Goal: Task Accomplishment & Management: Manage account settings

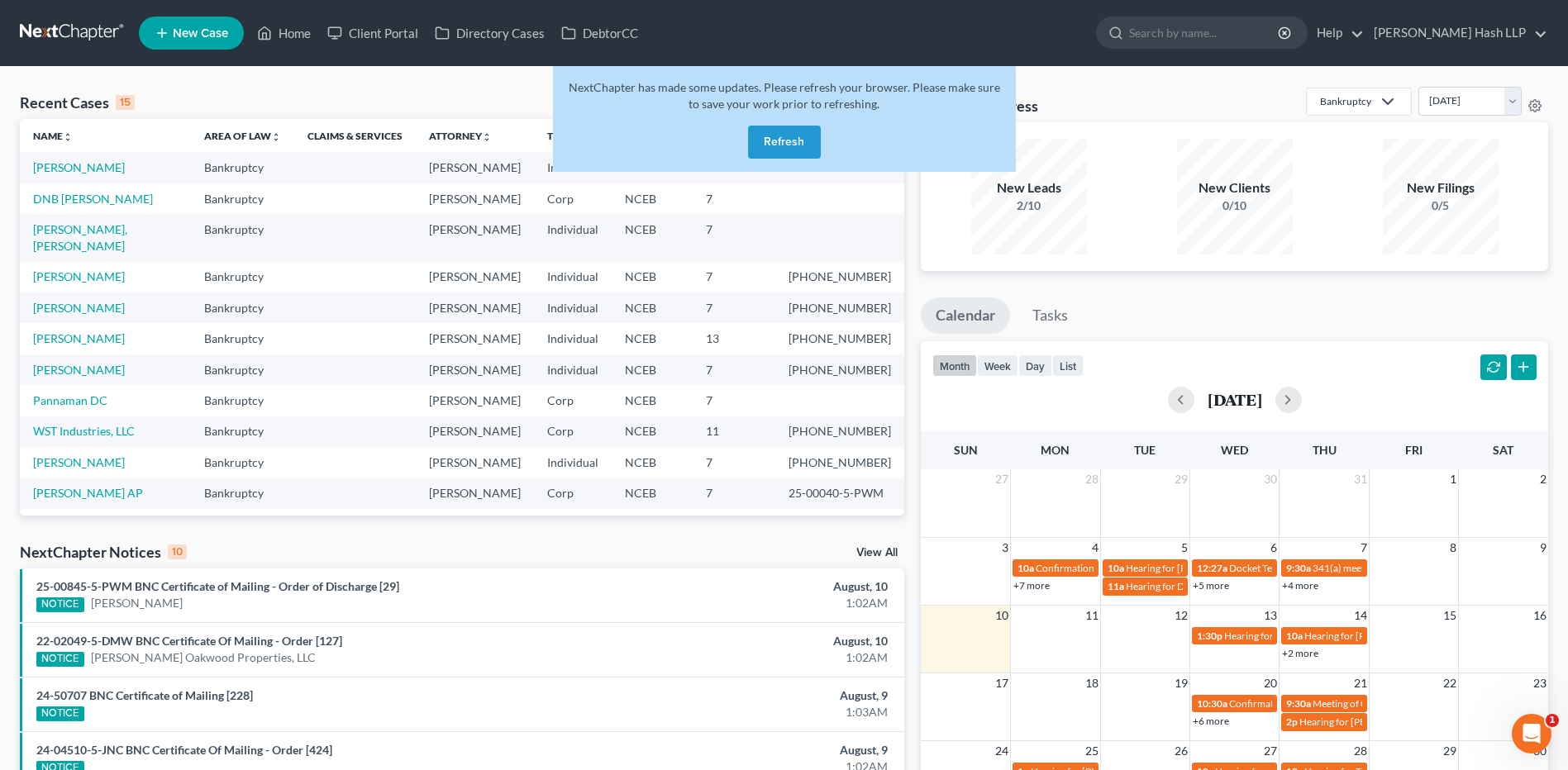
click at [795, 137] on button "Refresh" at bounding box center [785, 141] width 73 height 33
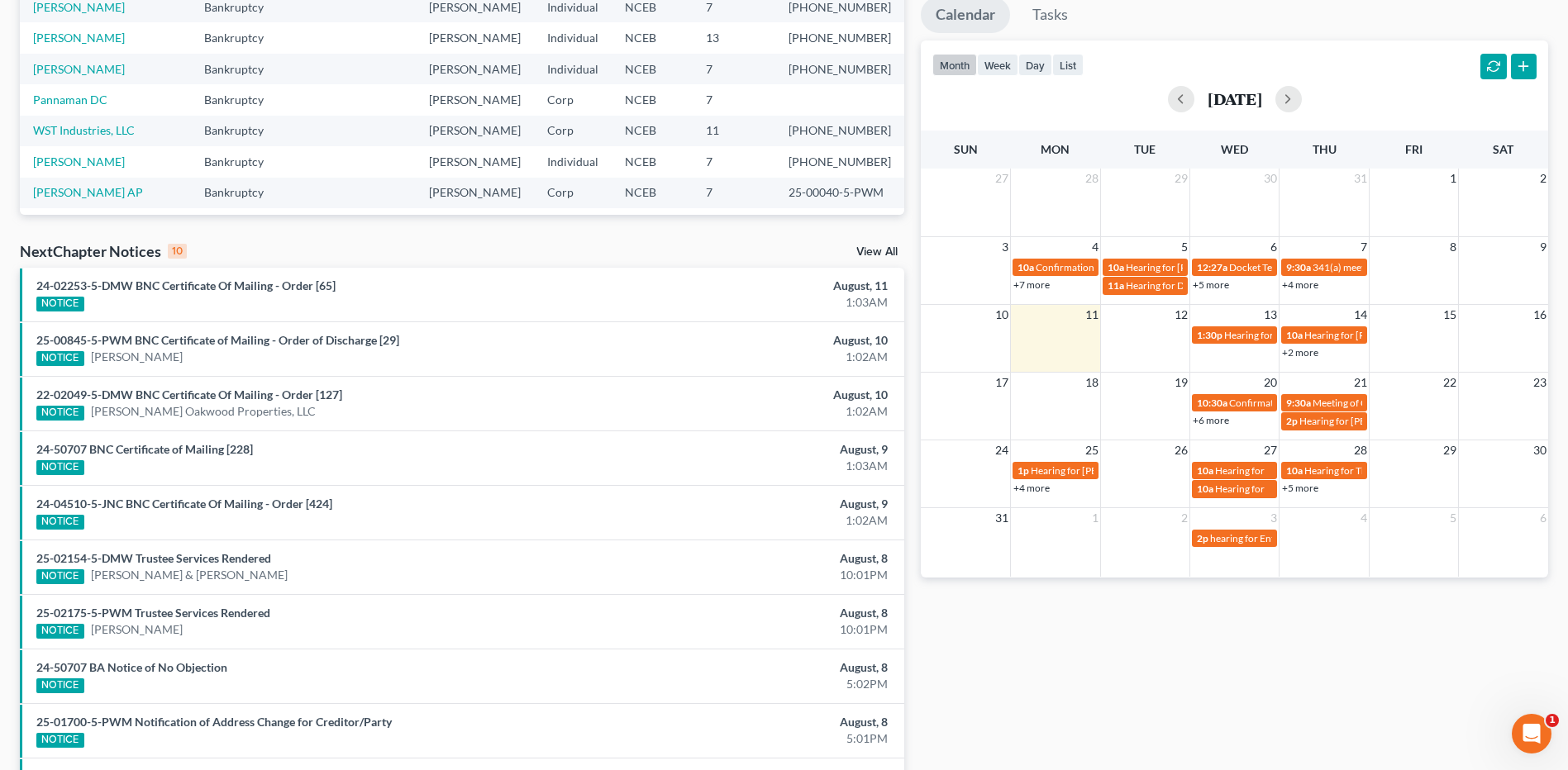
scroll to position [331, 0]
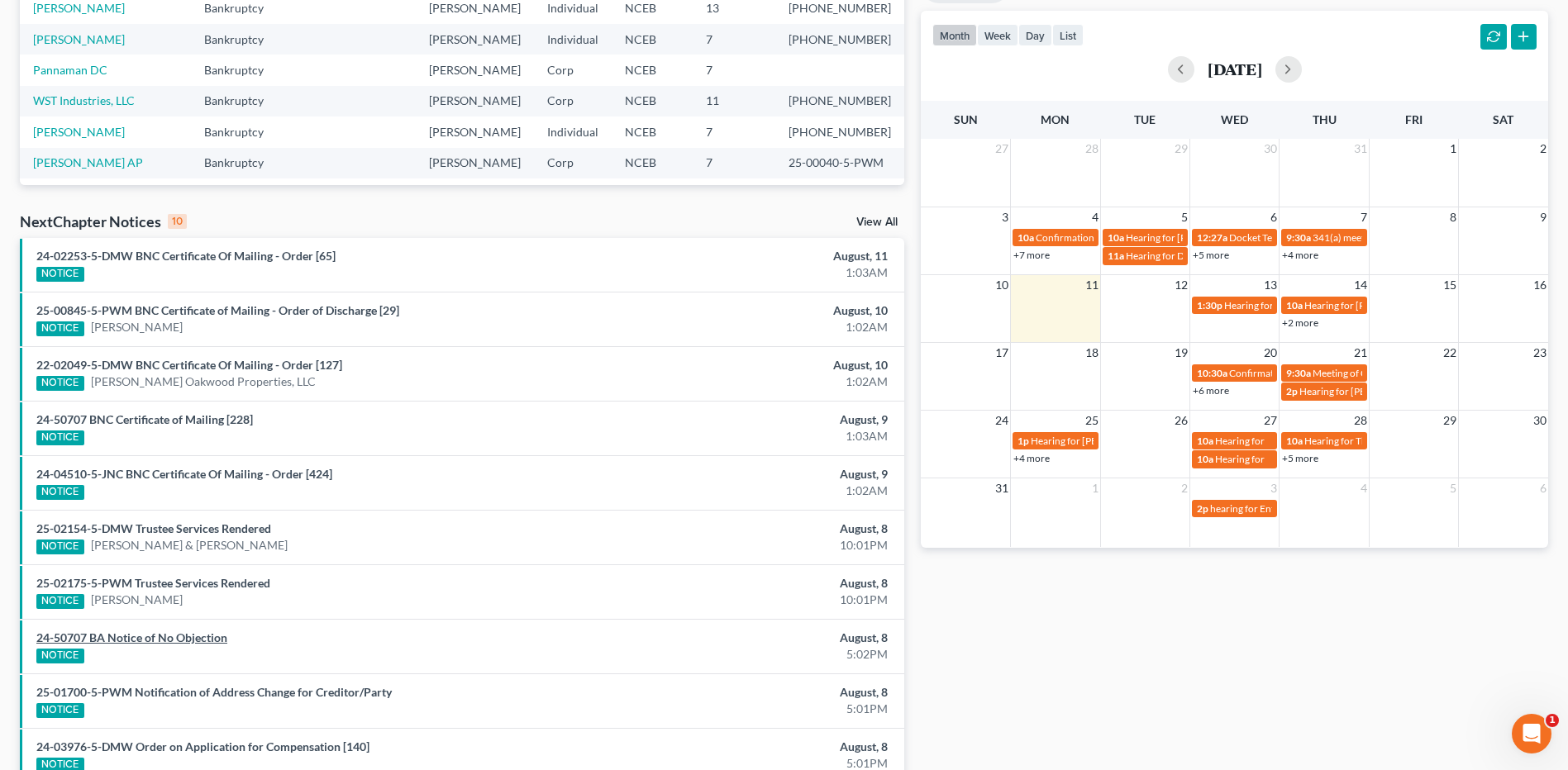
click at [192, 642] on link "24-50707 BA Notice of No Objection" at bounding box center [131, 638] width 191 height 14
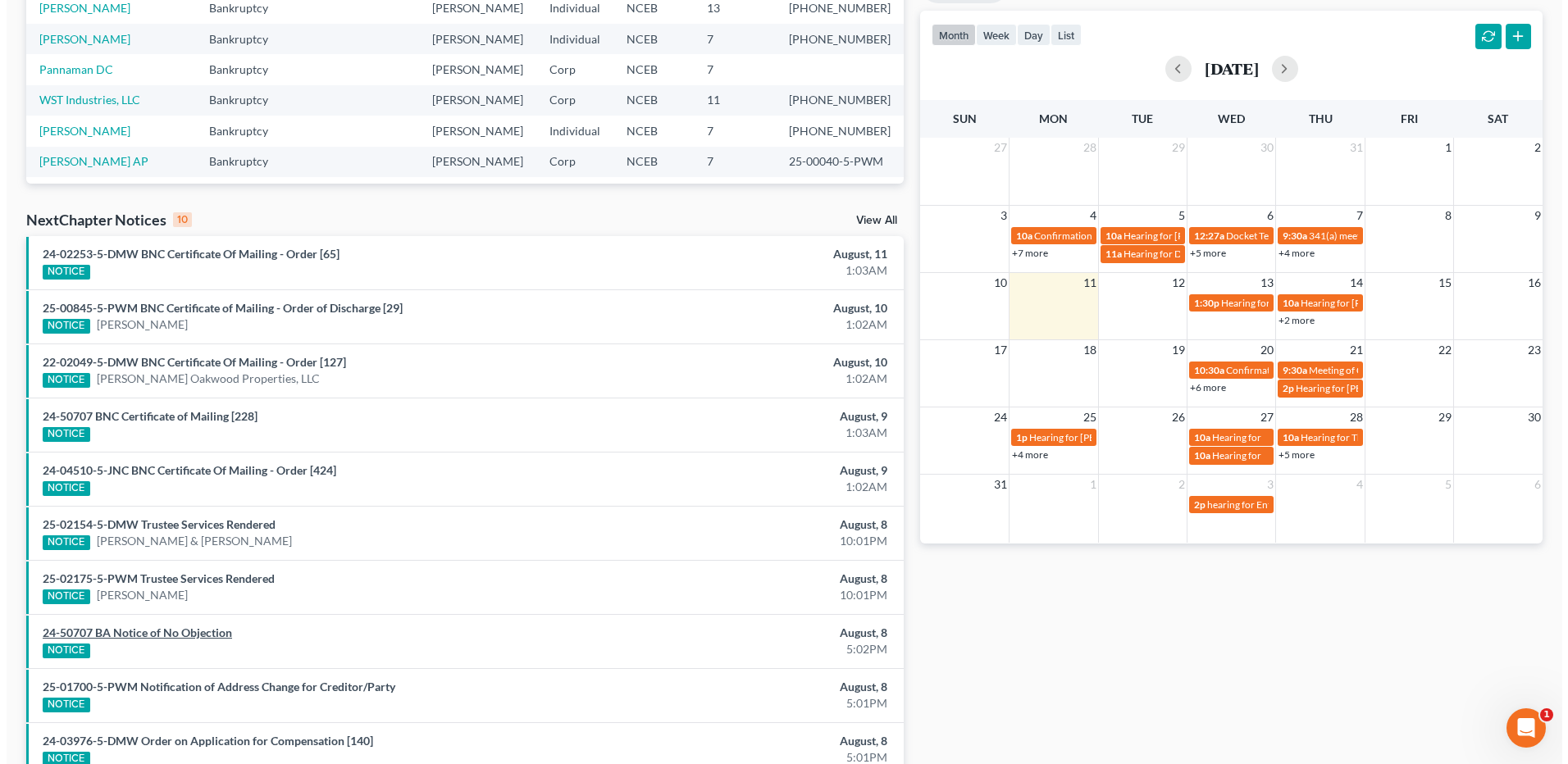
scroll to position [279, 0]
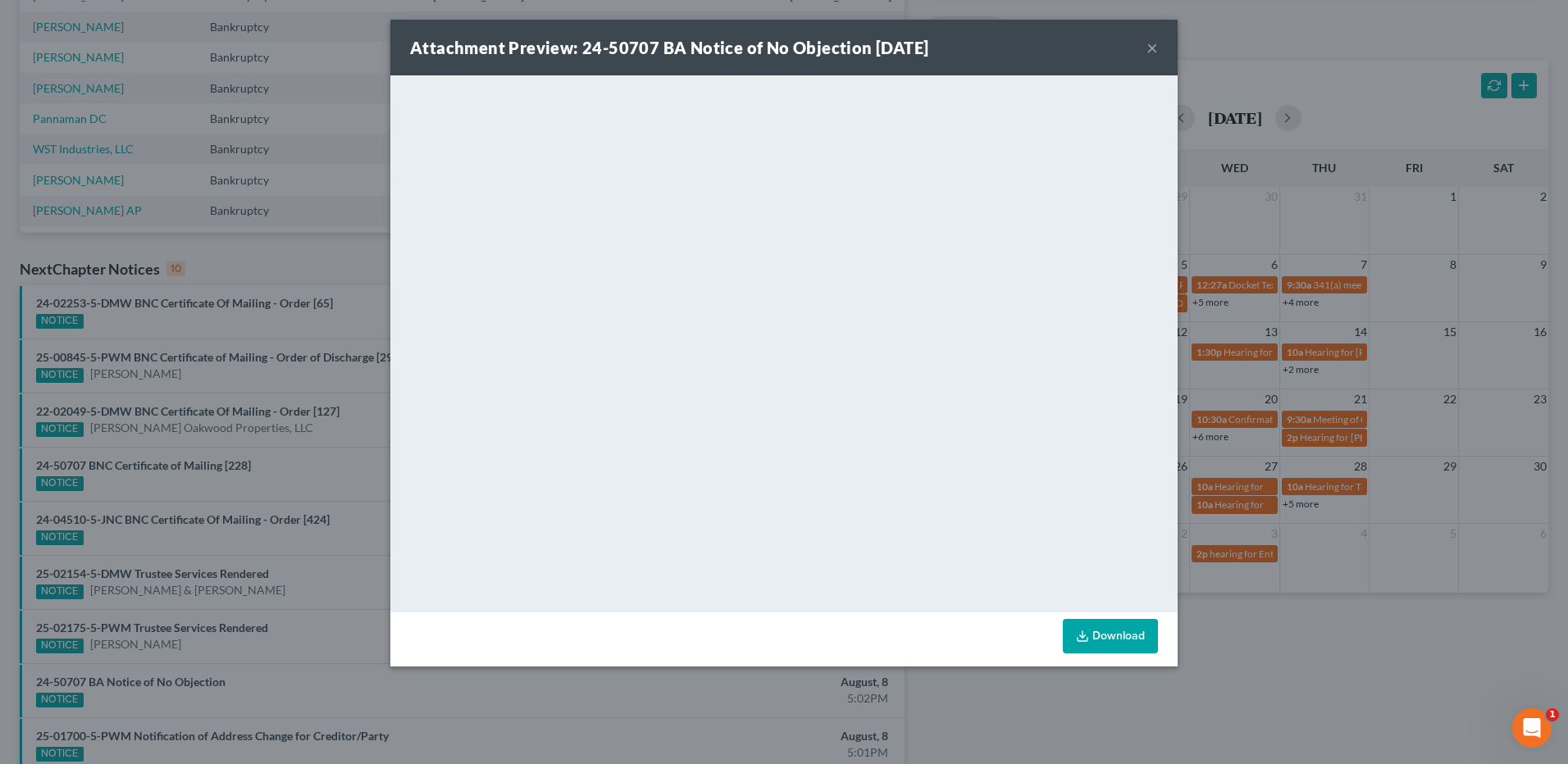
click at [1155, 43] on button "×" at bounding box center [1152, 48] width 12 height 20
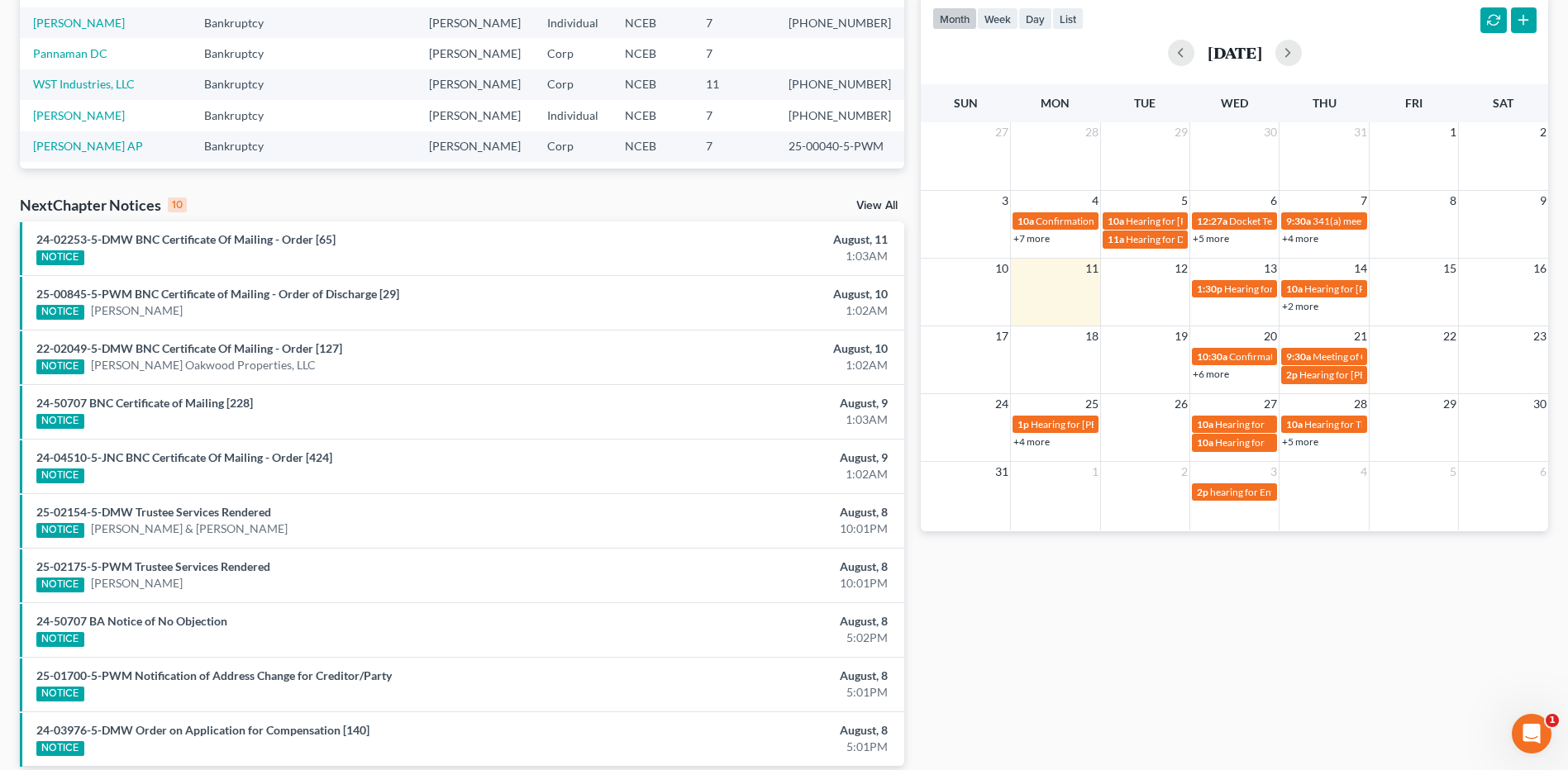
scroll to position [419, 0]
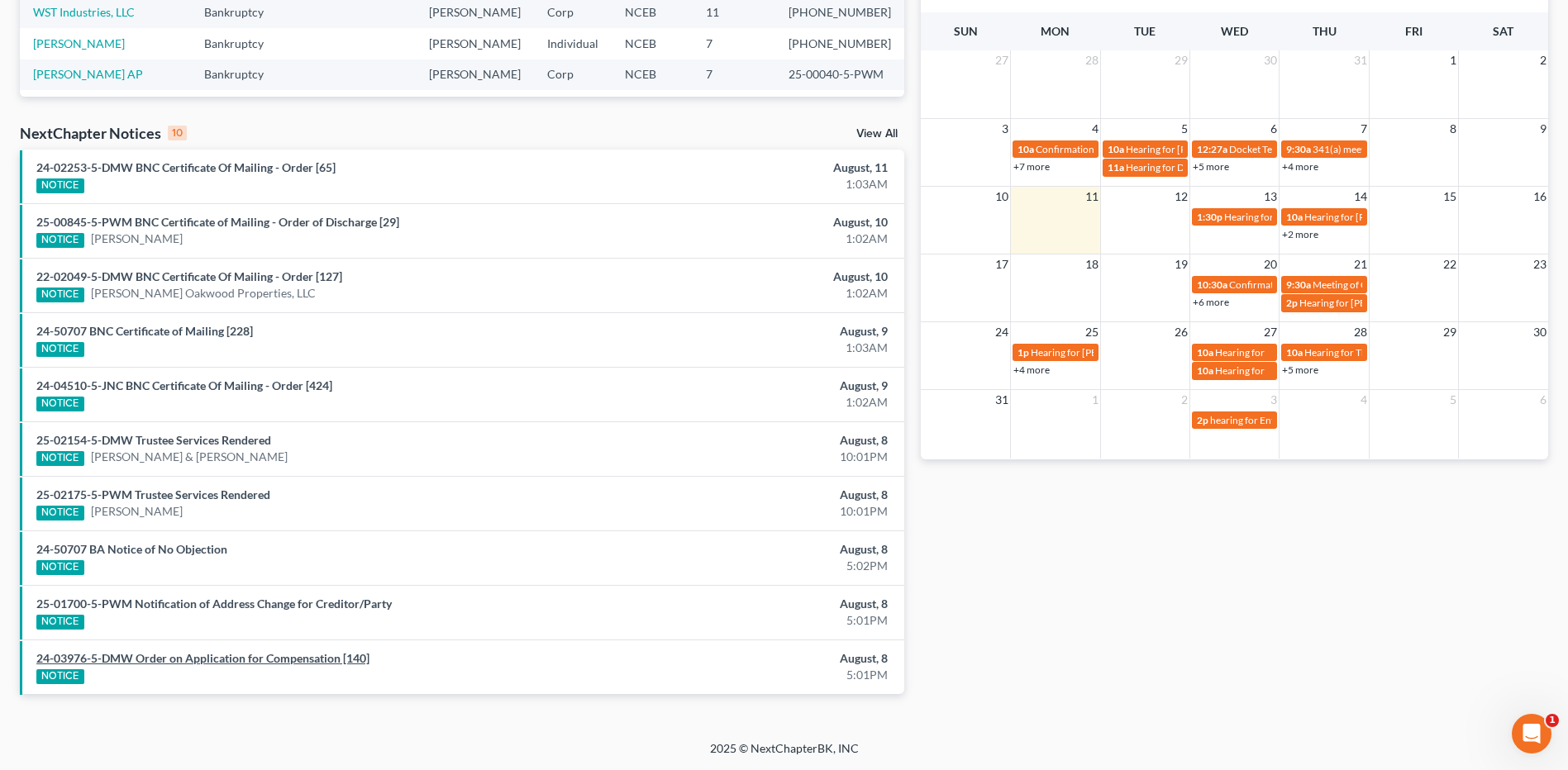
click at [310, 654] on link "24-03976-5-DMW Order on Application for Compensation [140]" at bounding box center [202, 658] width 333 height 14
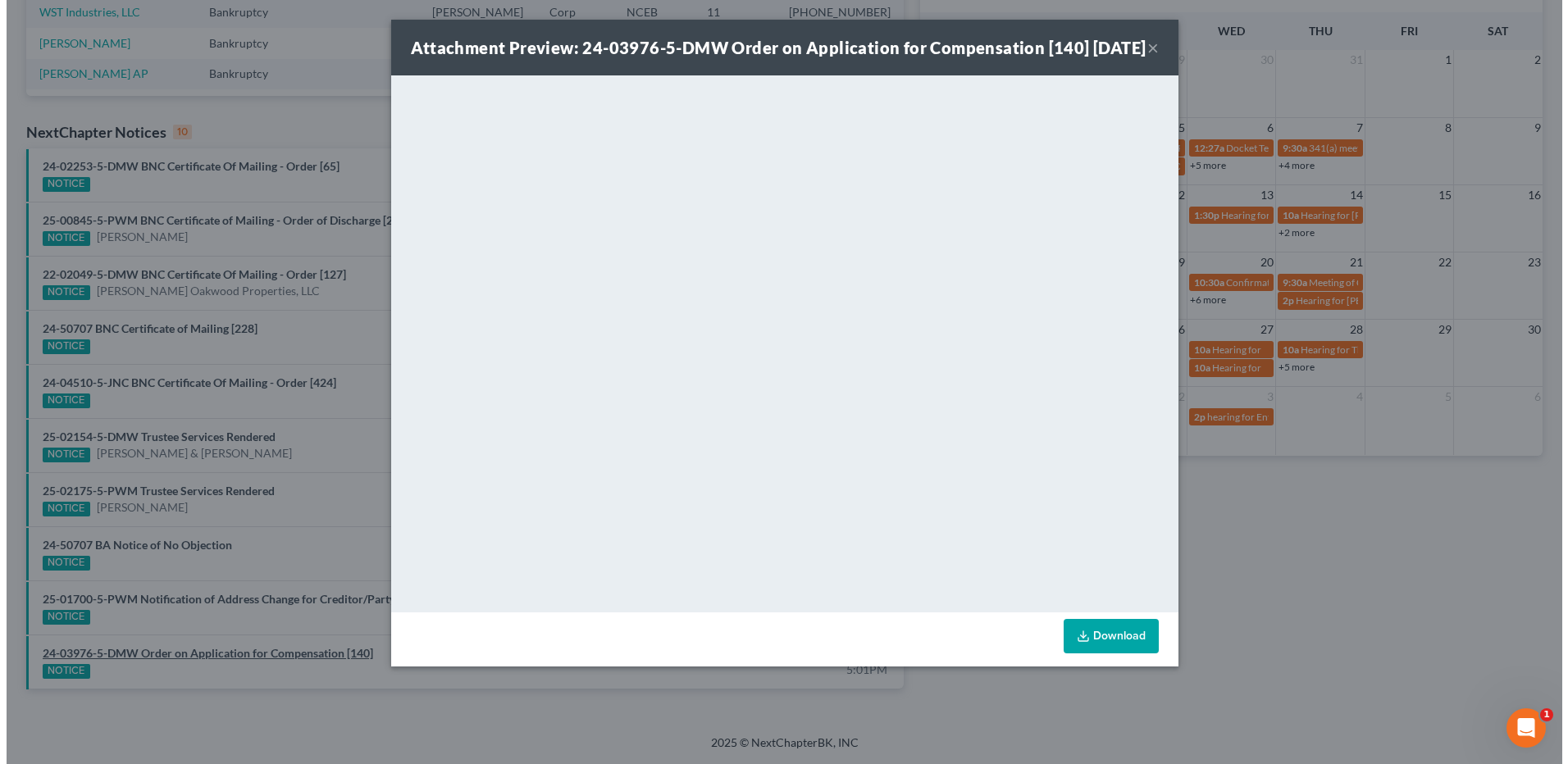
scroll to position [334, 0]
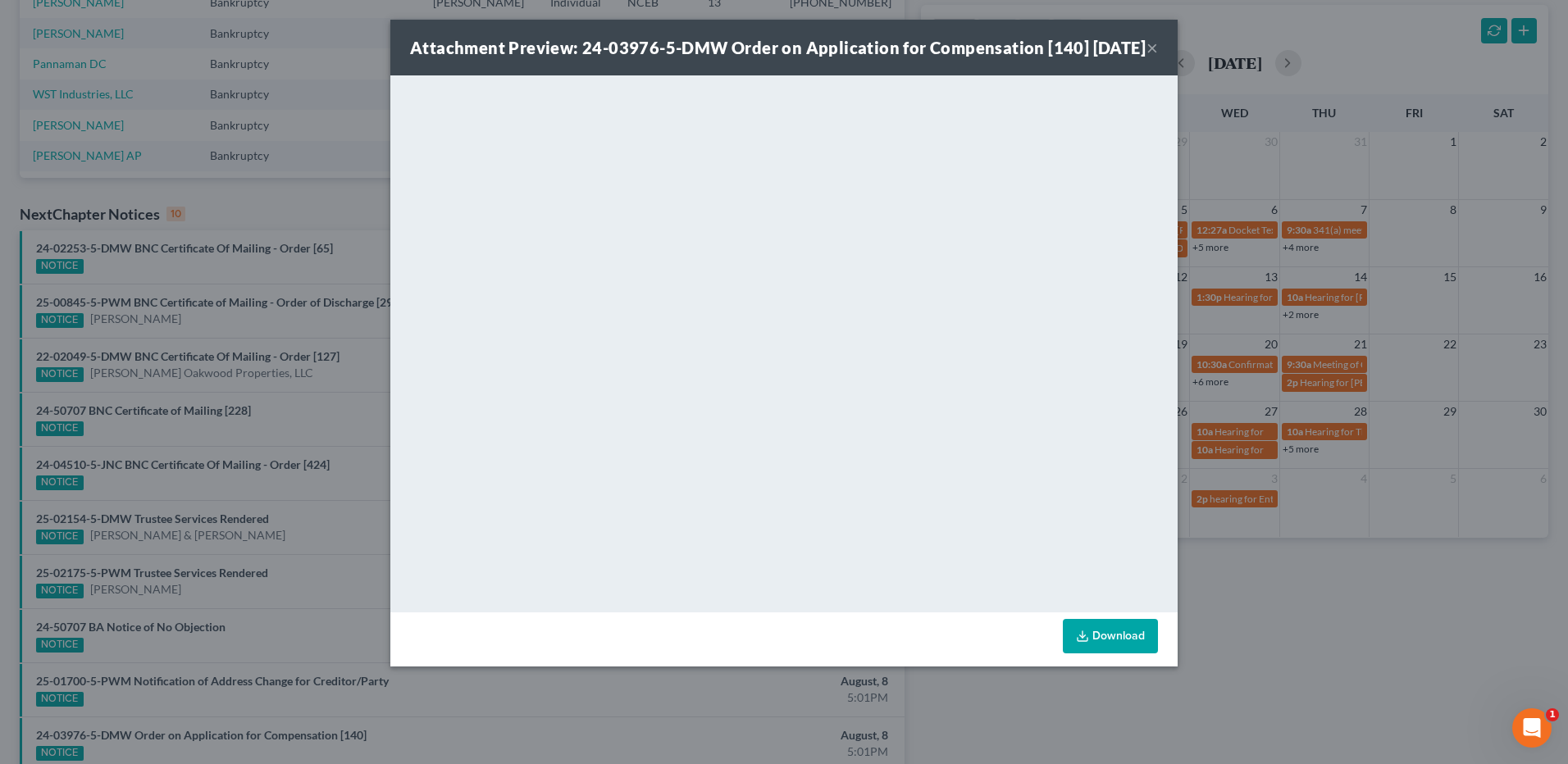
click at [1152, 58] on button "×" at bounding box center [1152, 48] width 12 height 20
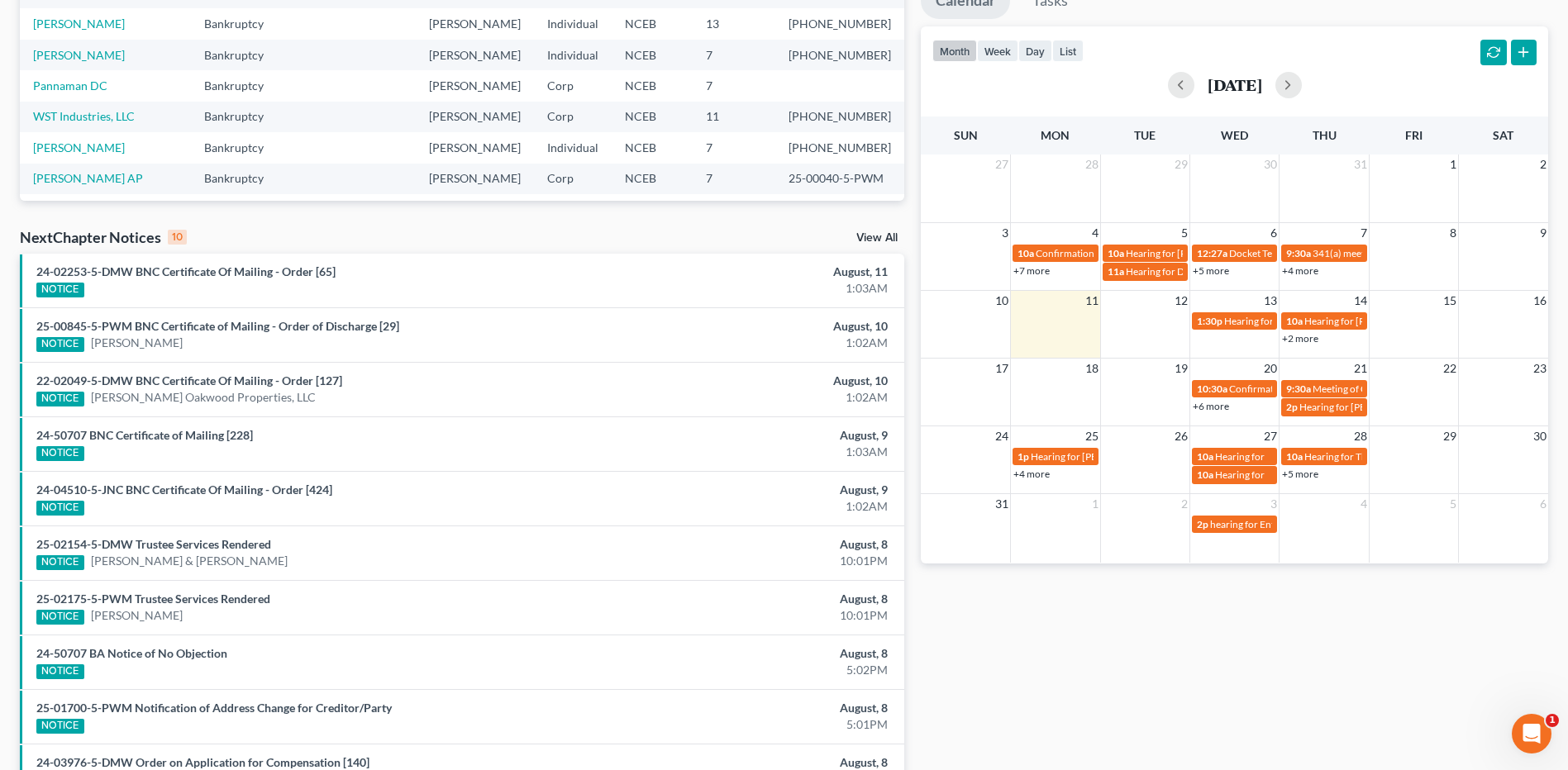
scroll to position [254, 0]
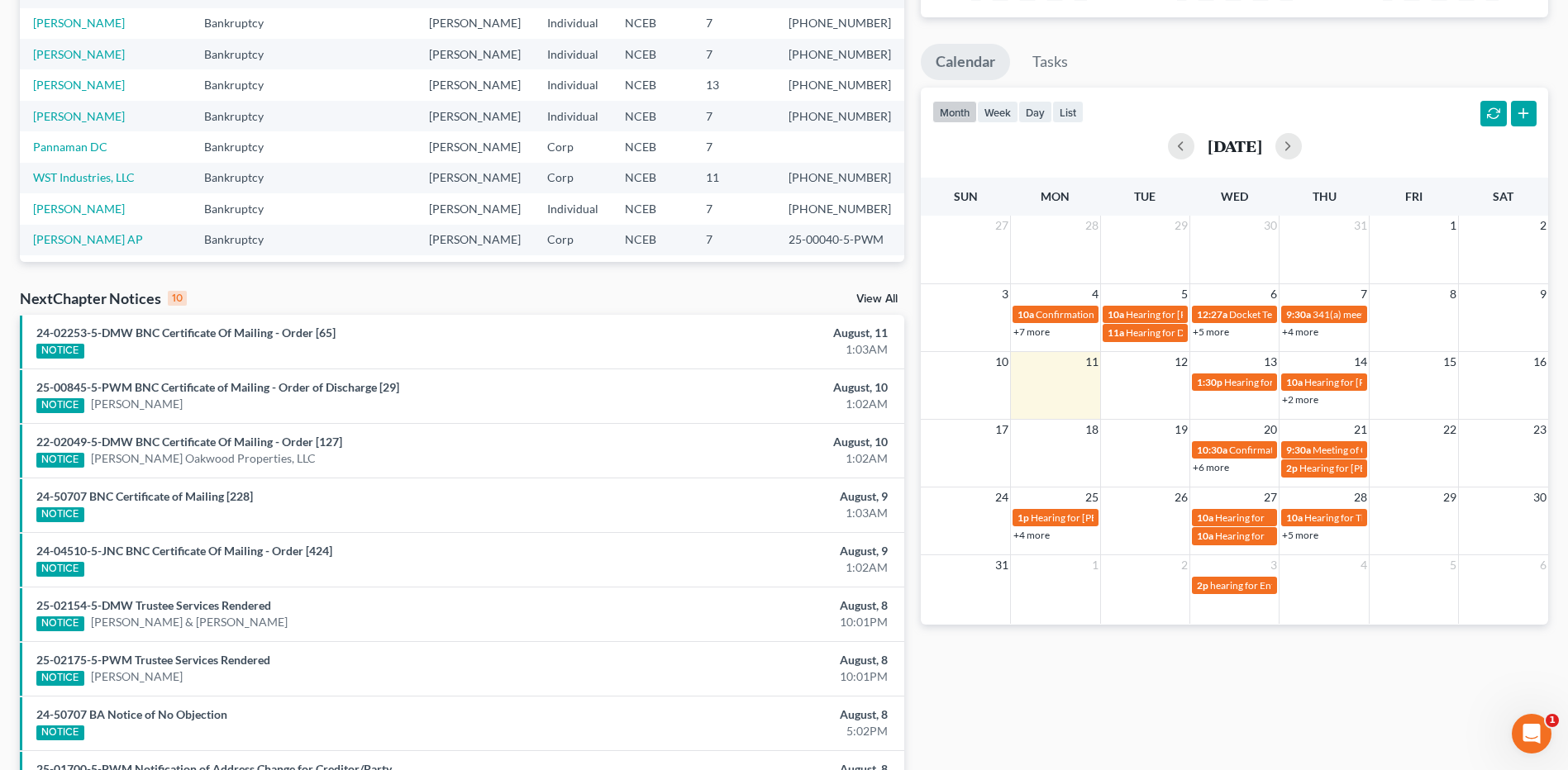
click at [873, 296] on link "View All" at bounding box center [877, 299] width 41 height 12
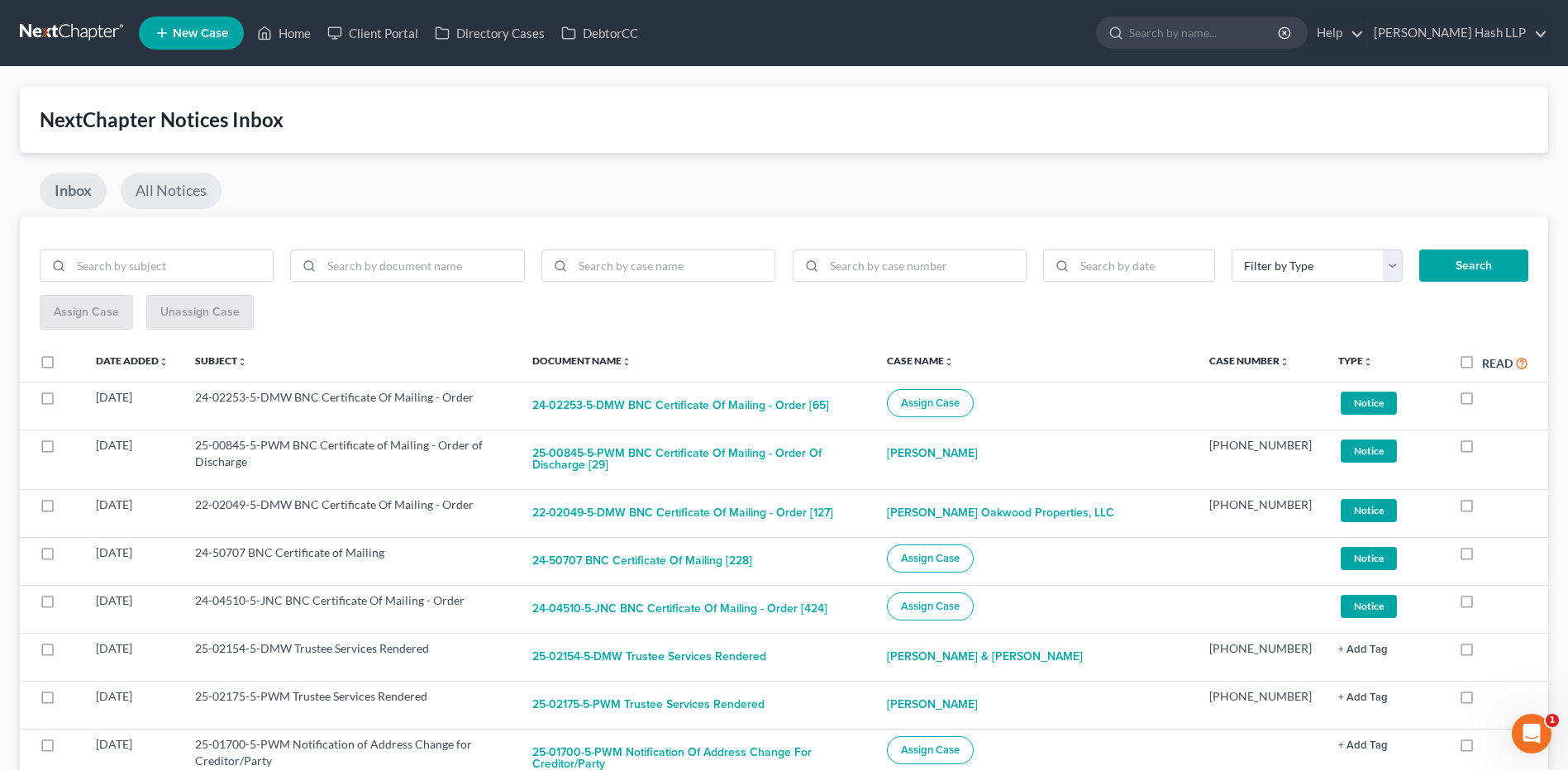
click at [181, 195] on link "All Notices" at bounding box center [171, 191] width 101 height 37
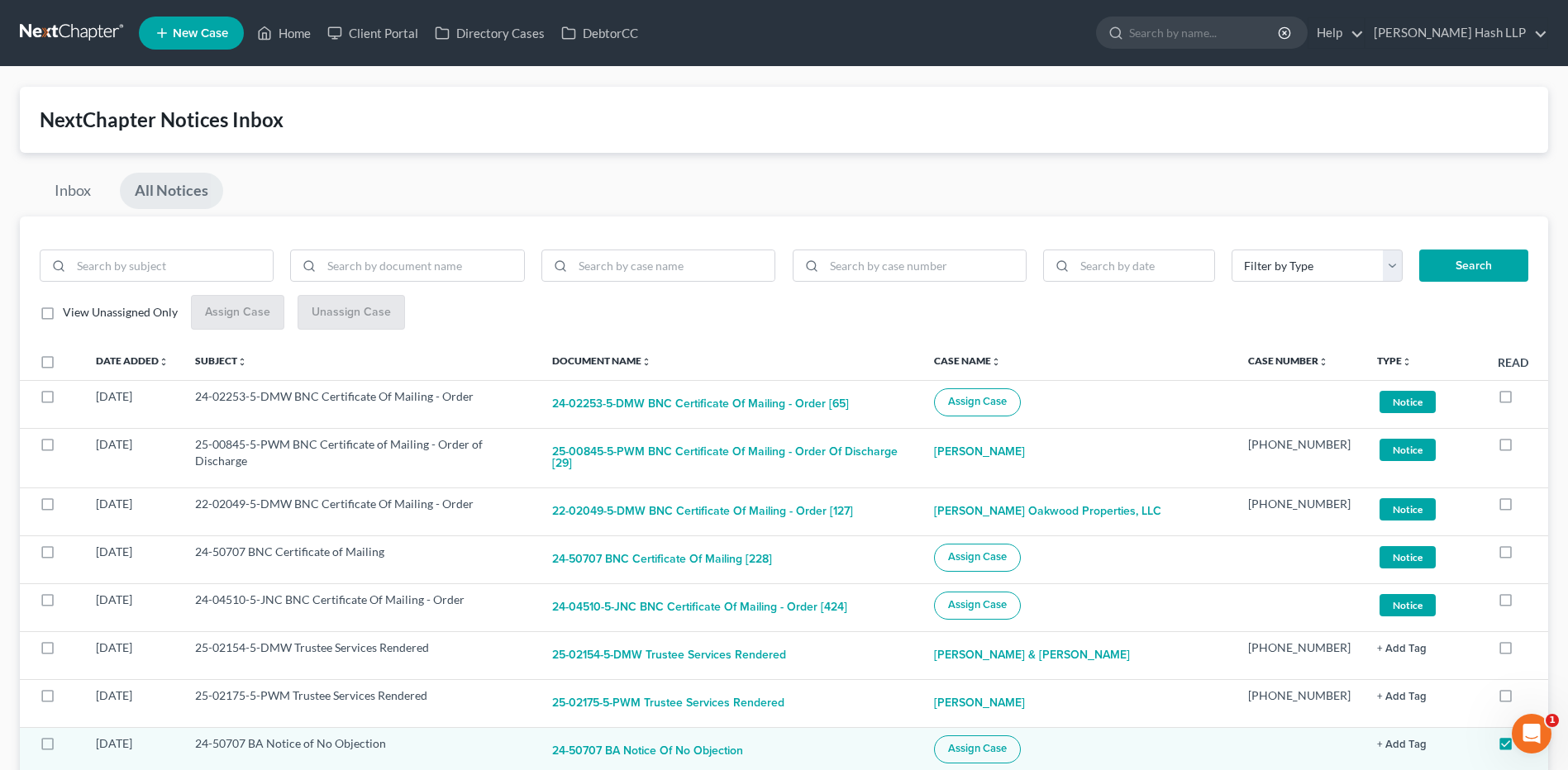
click at [63, 319] on label "View Unassigned Only" at bounding box center [120, 312] width 115 height 17
click at [69, 315] on input "View Unassigned Only" at bounding box center [74, 309] width 11 height 11
checkbox input "true"
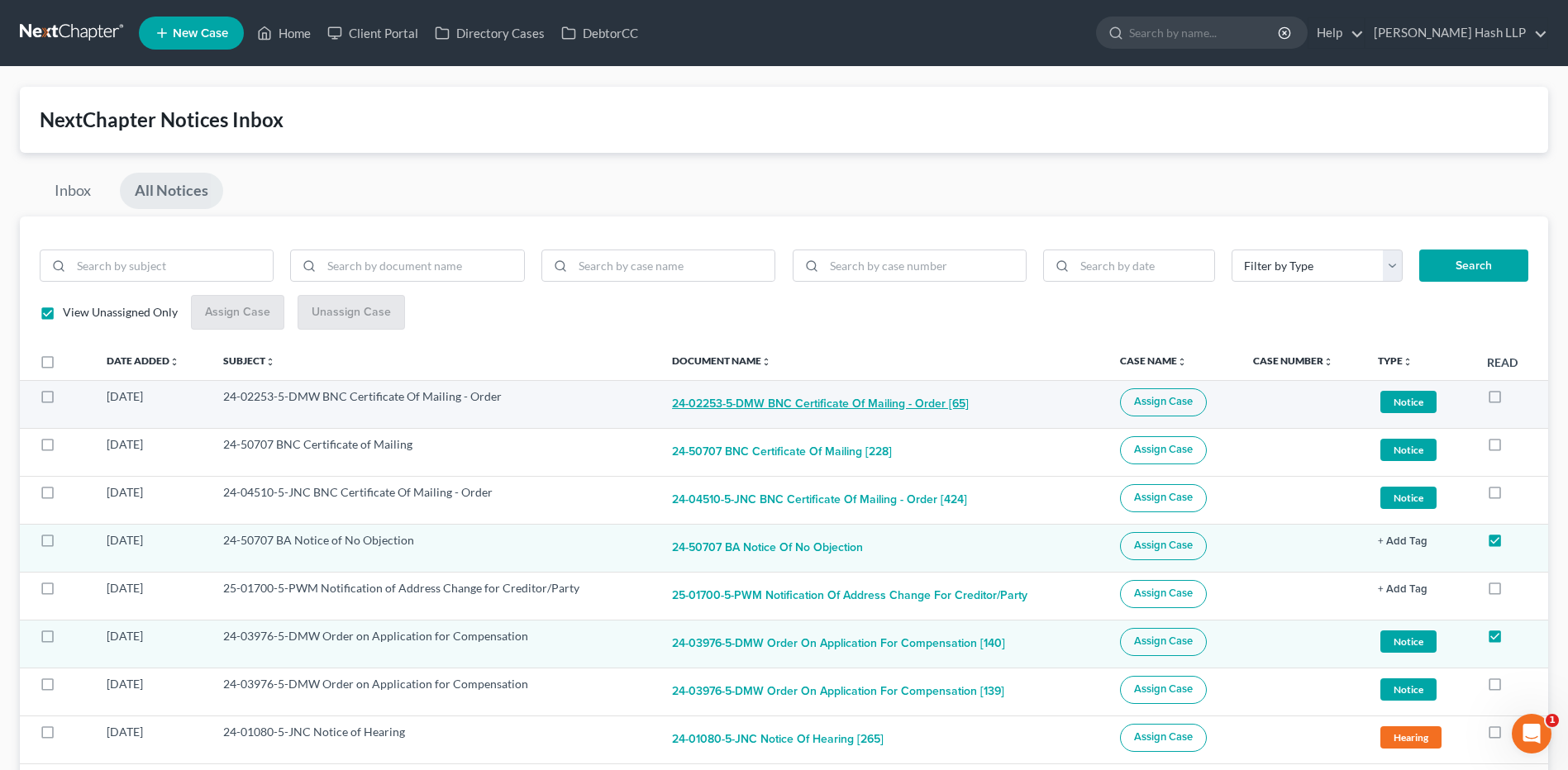
click at [816, 412] on button "24-02253-5-DMW BNC Certificate Of Mailing - Order [65]" at bounding box center [821, 404] width 297 height 33
checkbox input "true"
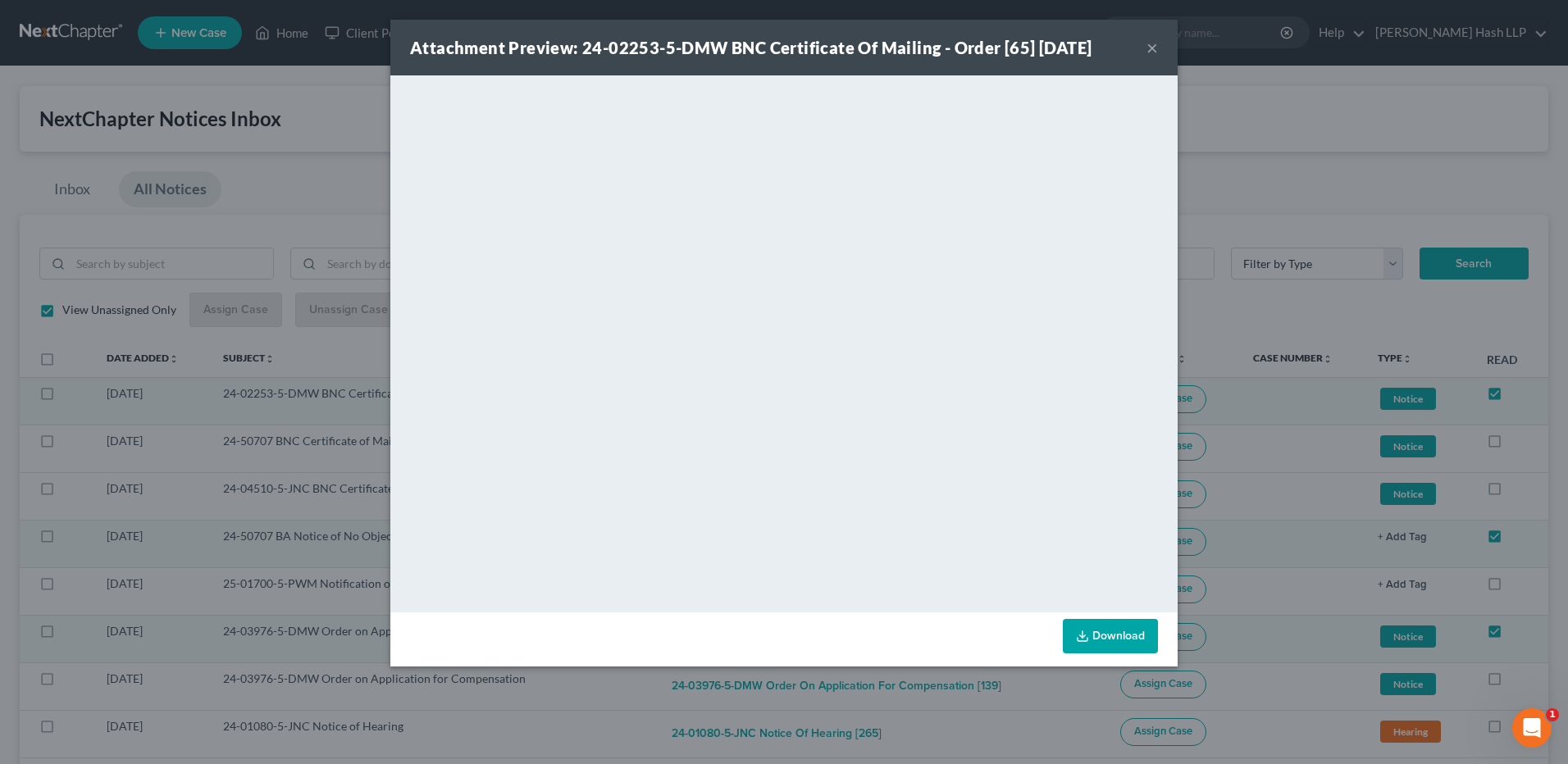
click at [1155, 44] on button "×" at bounding box center [1152, 48] width 12 height 20
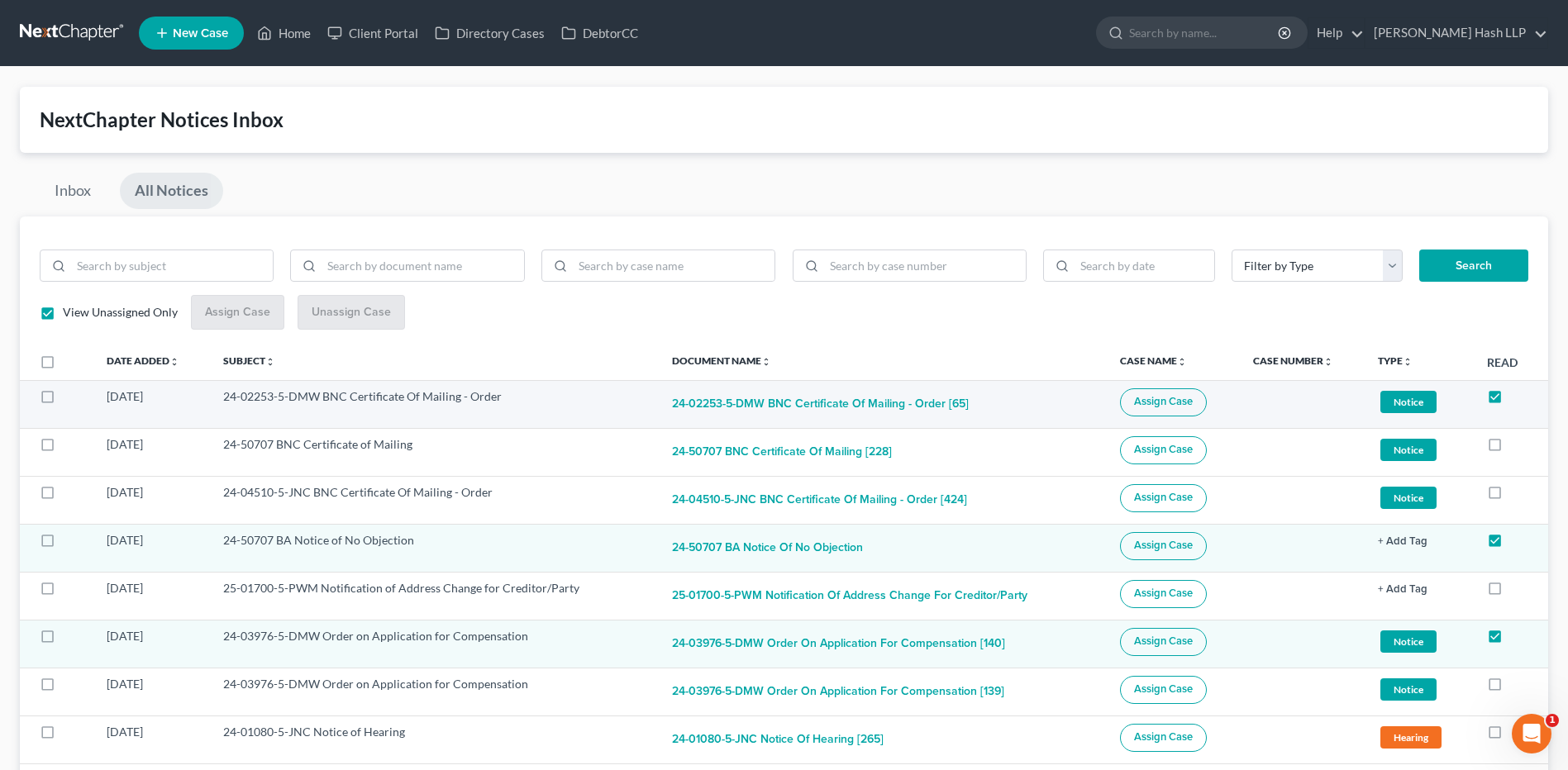
click at [63, 401] on label at bounding box center [63, 401] width 0 height 0
click at [69, 395] on input "checkbox" at bounding box center [74, 393] width 11 height 11
checkbox input "true"
click at [1163, 403] on span "Assign Case" at bounding box center [1162, 401] width 58 height 13
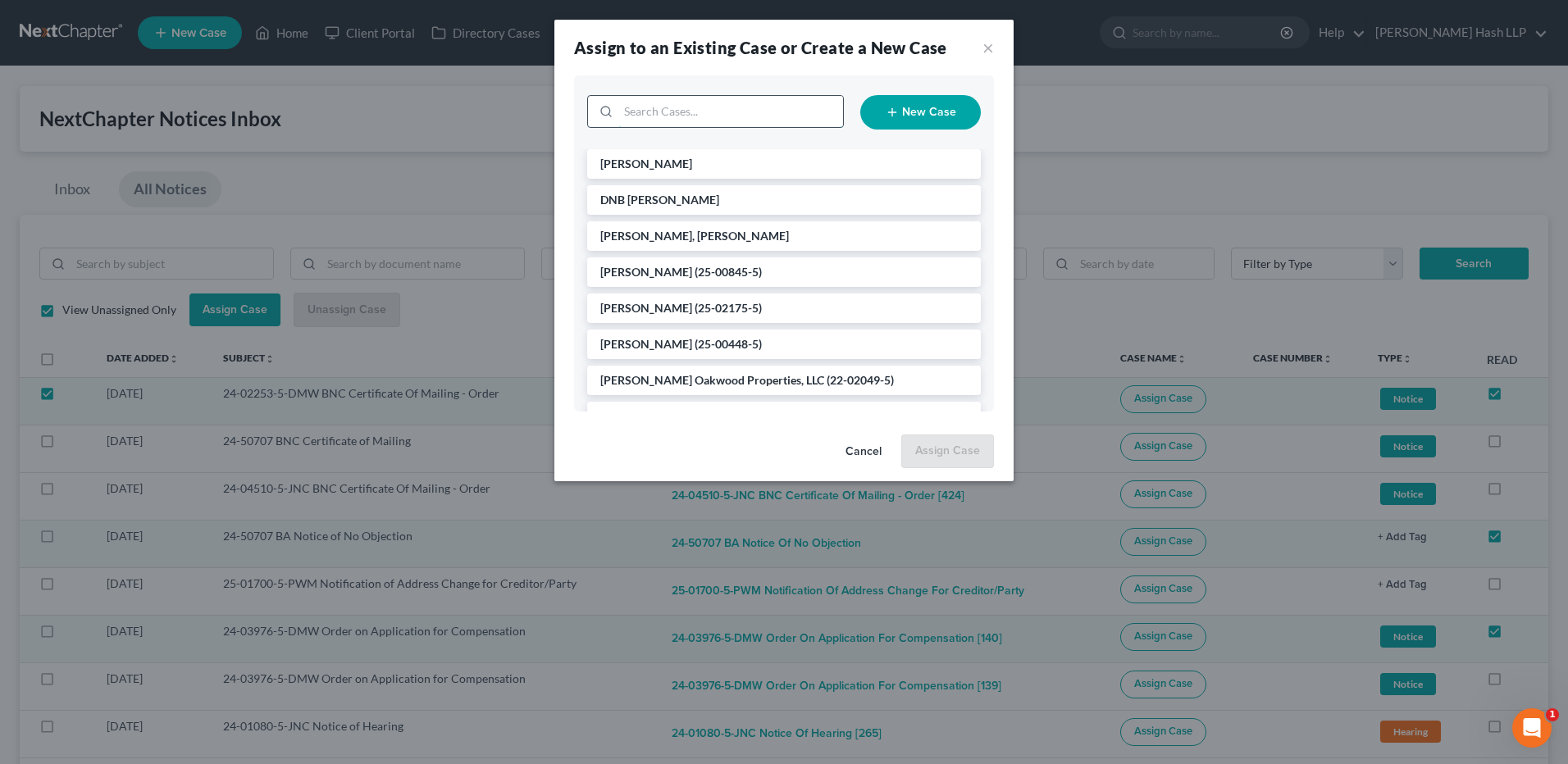
click at [678, 117] on input "search" at bounding box center [730, 112] width 224 height 31
type input "fig"
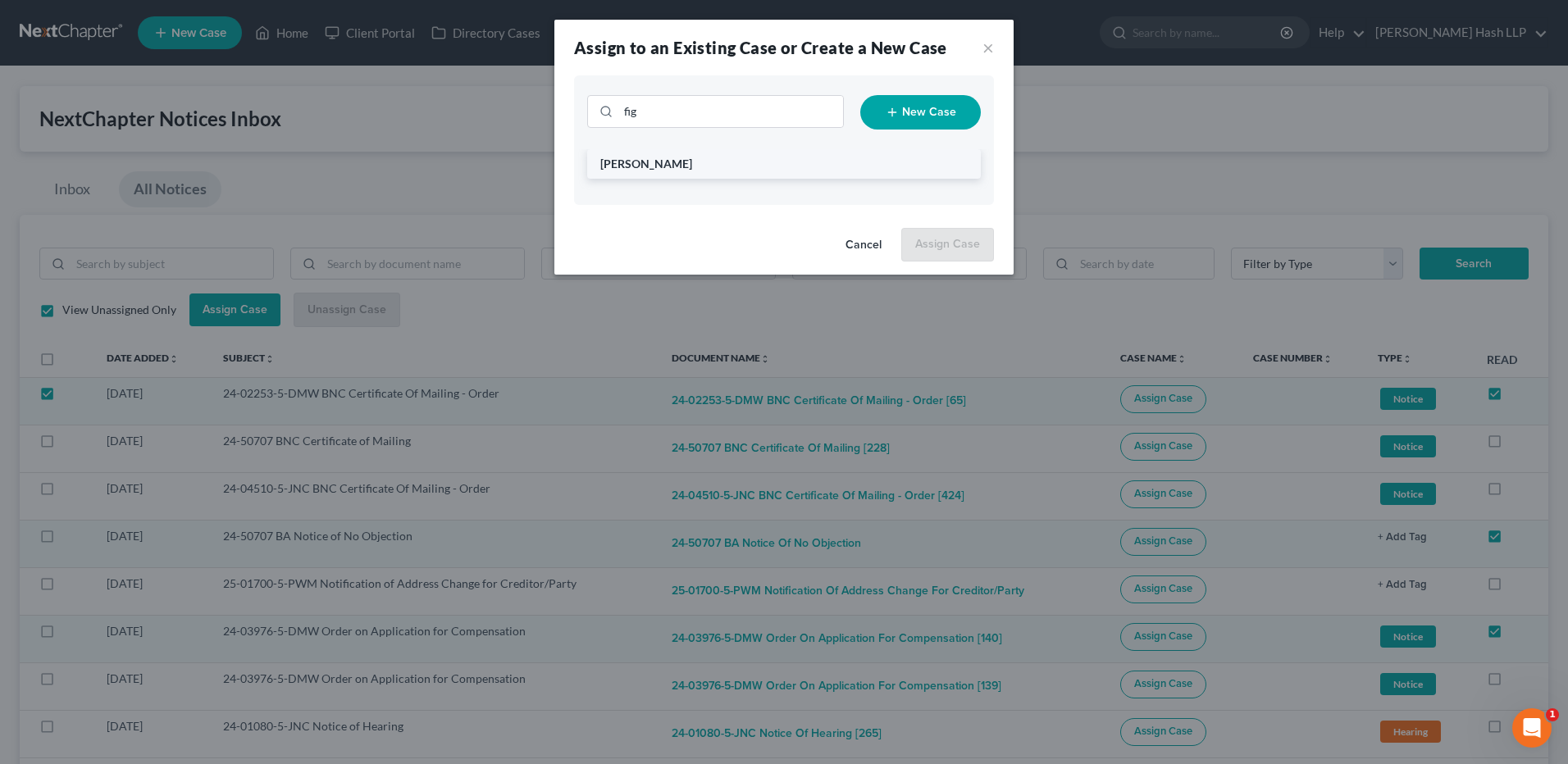
click at [637, 159] on span "[PERSON_NAME]" at bounding box center [646, 164] width 92 height 14
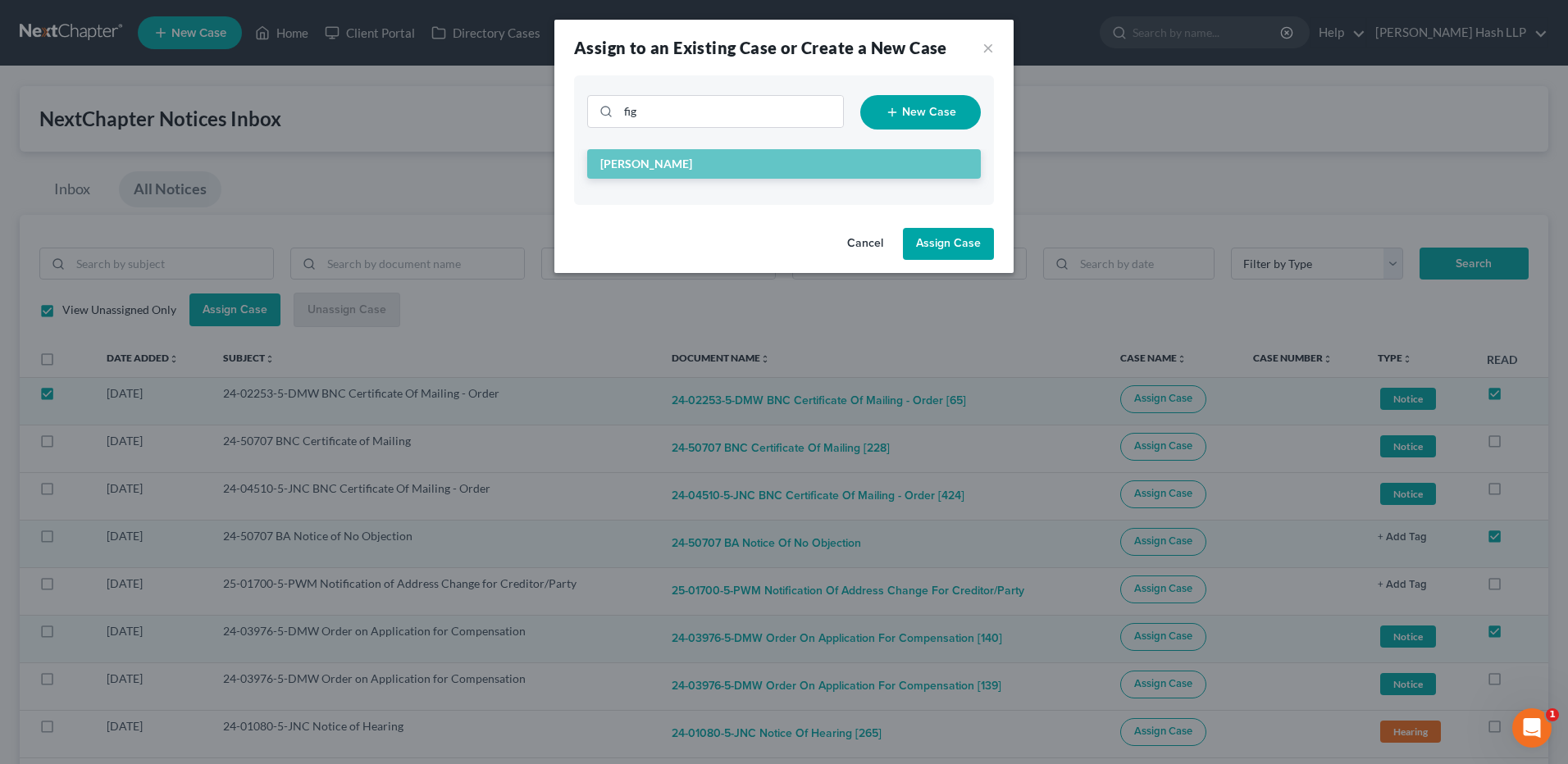
click at [950, 241] on button "Assign Case" at bounding box center [948, 244] width 91 height 32
checkbox input "false"
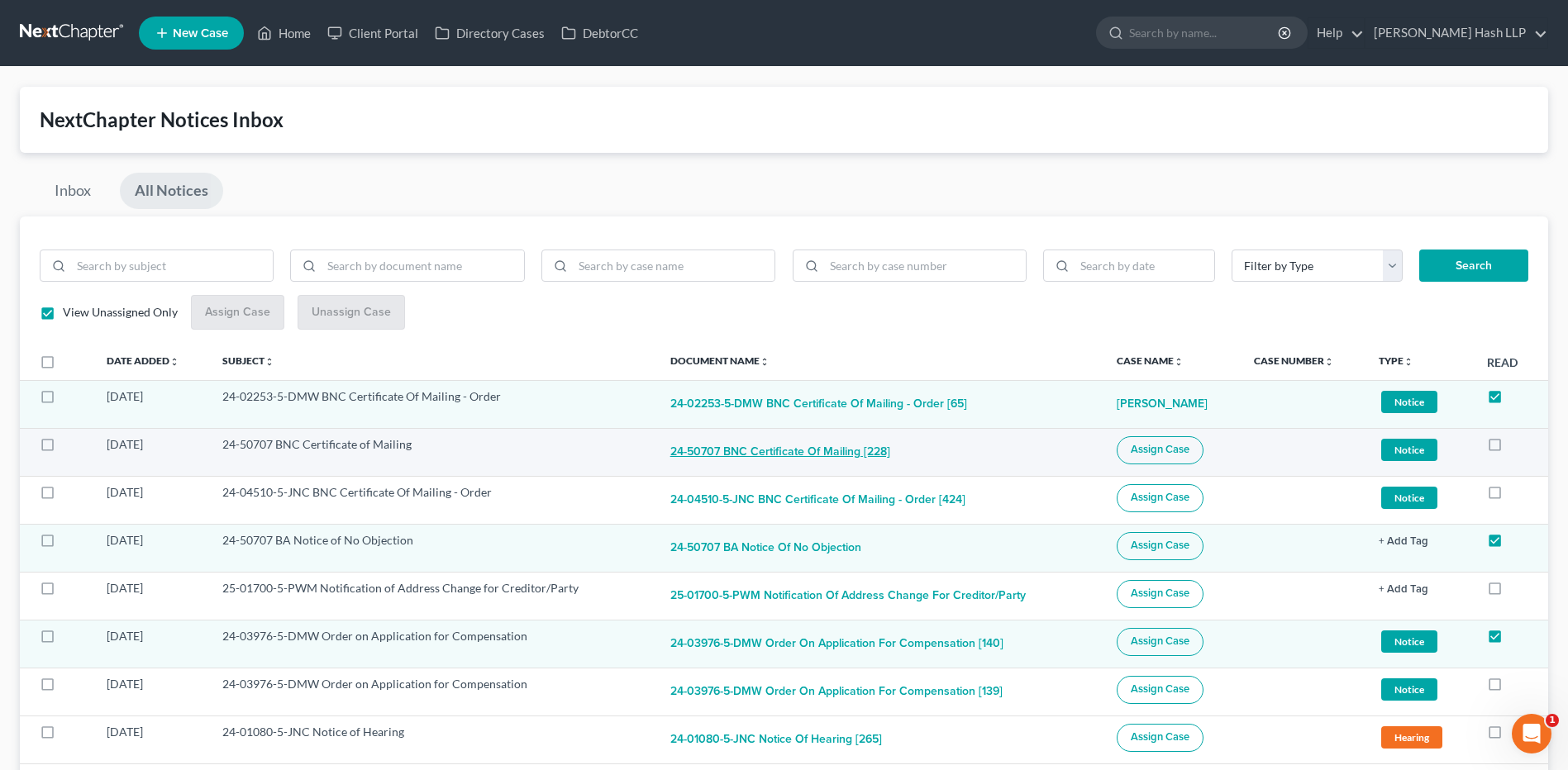
click at [694, 453] on button "24-50707 BNC Certificate of Mailing [228]" at bounding box center [780, 452] width 220 height 33
checkbox input "true"
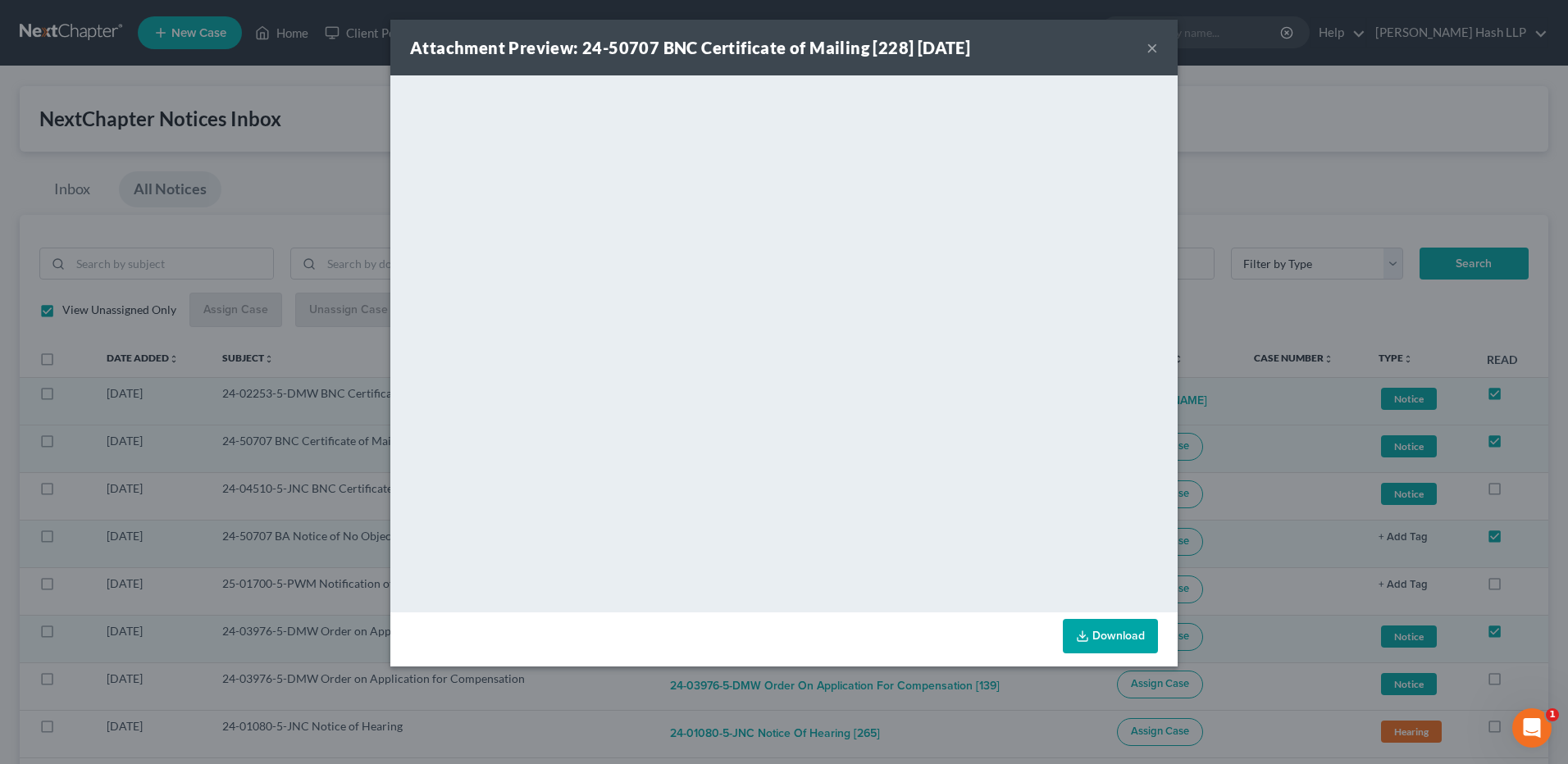
click at [1150, 45] on button "×" at bounding box center [1152, 48] width 12 height 20
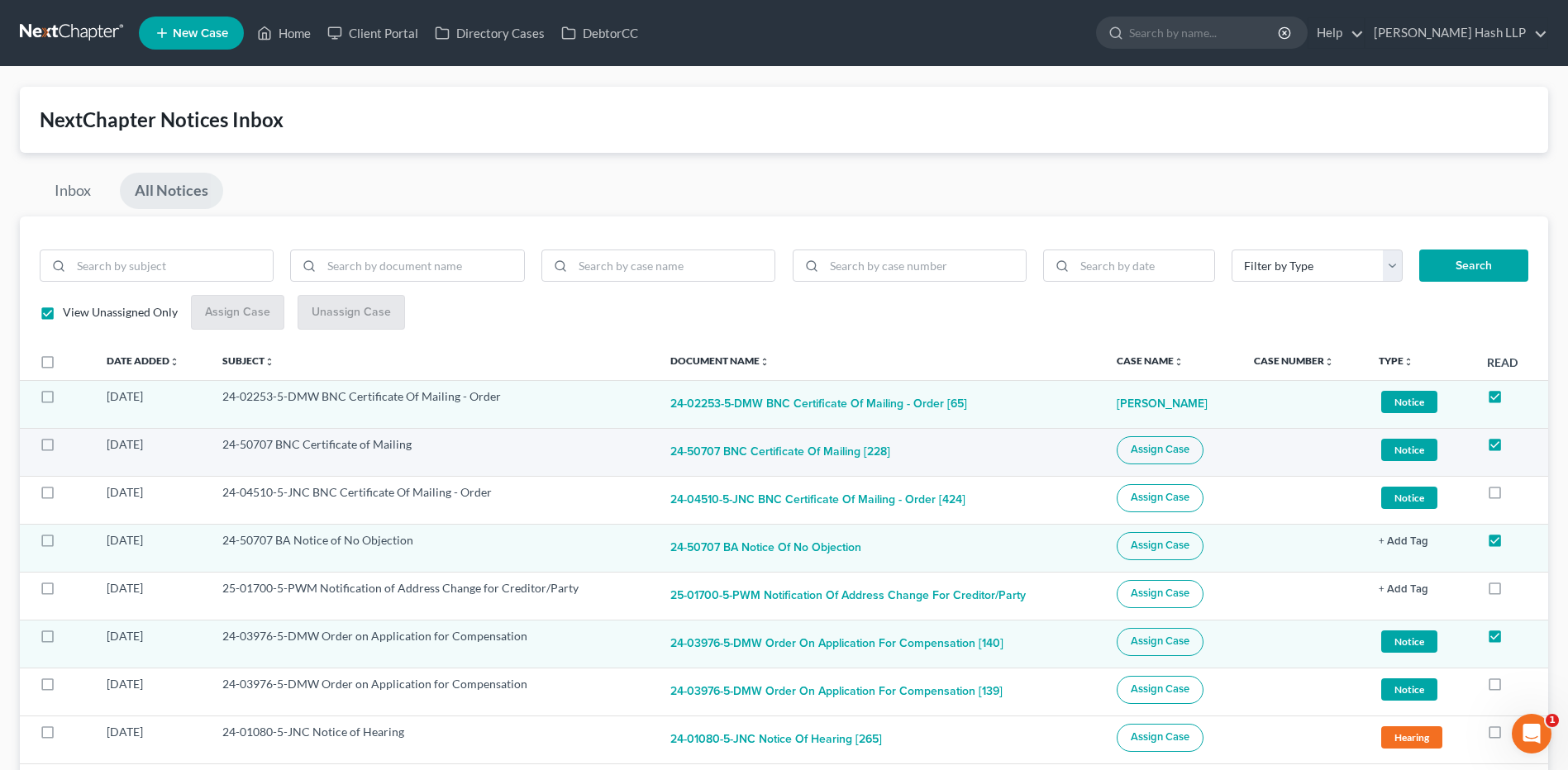
click at [63, 449] on label at bounding box center [63, 449] width 0 height 0
click at [69, 445] on input "checkbox" at bounding box center [74, 441] width 11 height 11
checkbox input "true"
click at [63, 545] on label at bounding box center [63, 545] width 0 height 0
click at [69, 543] on input "checkbox" at bounding box center [74, 537] width 11 height 11
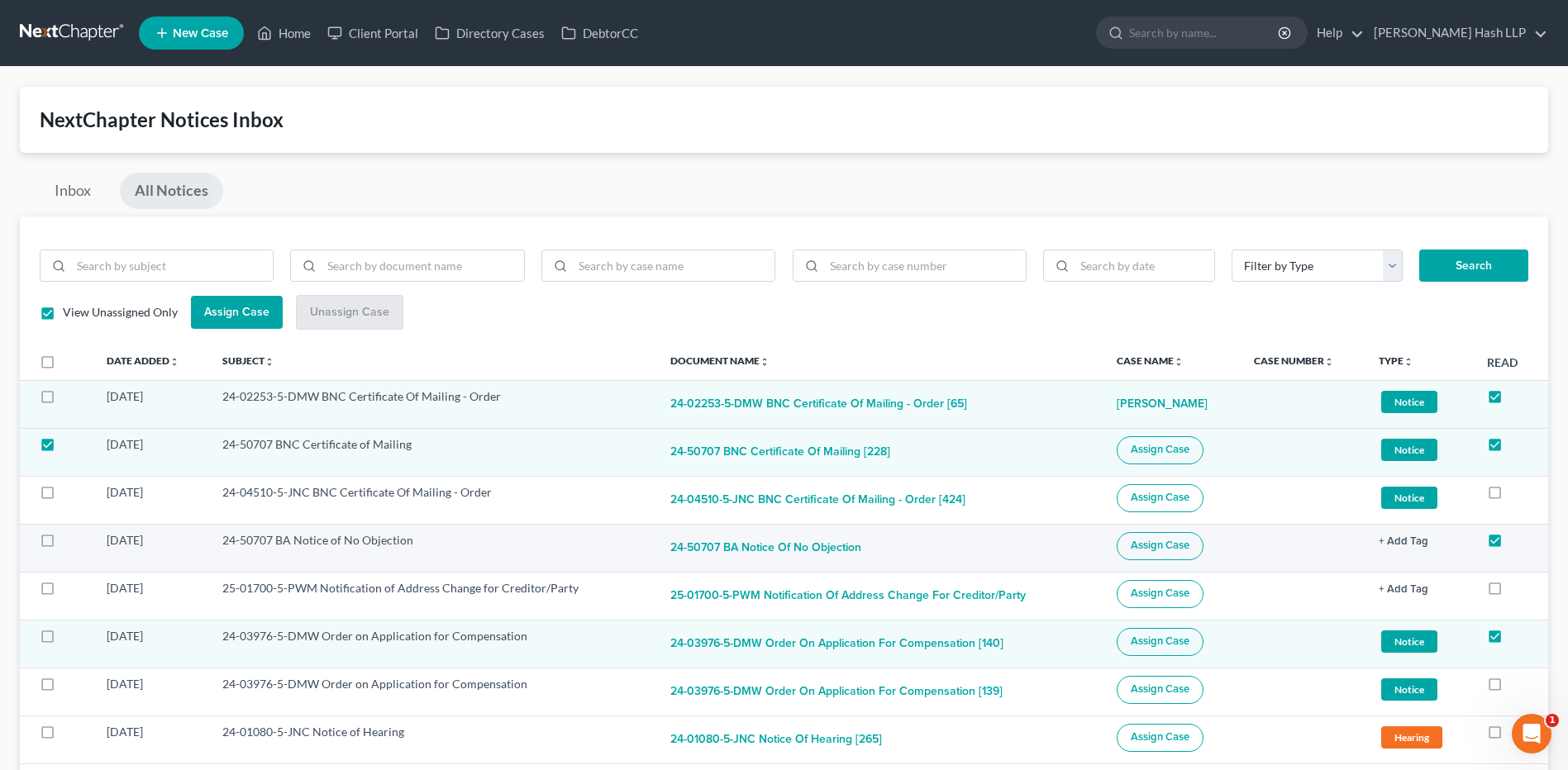
checkbox input "true"
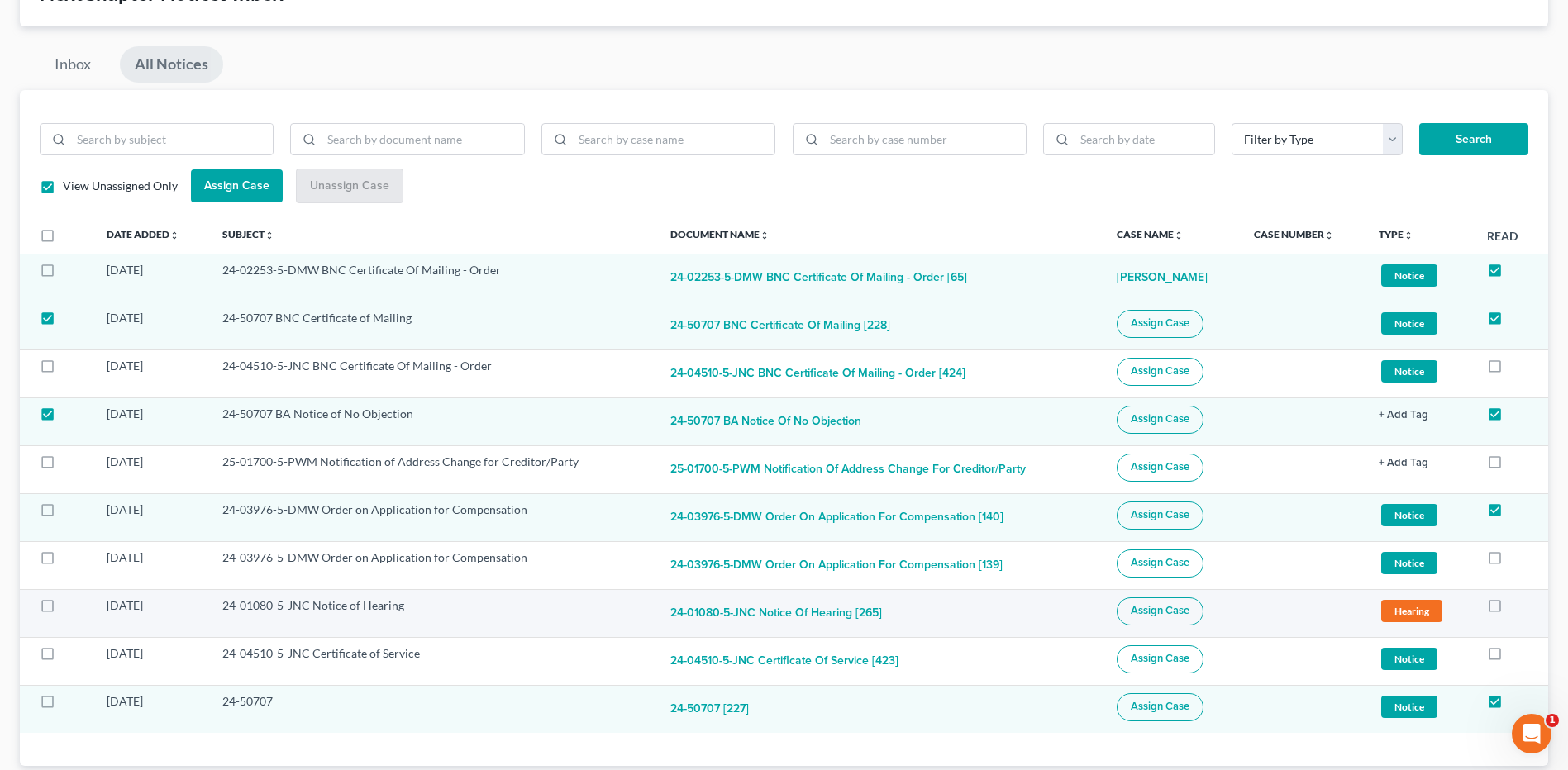
scroll to position [165, 0]
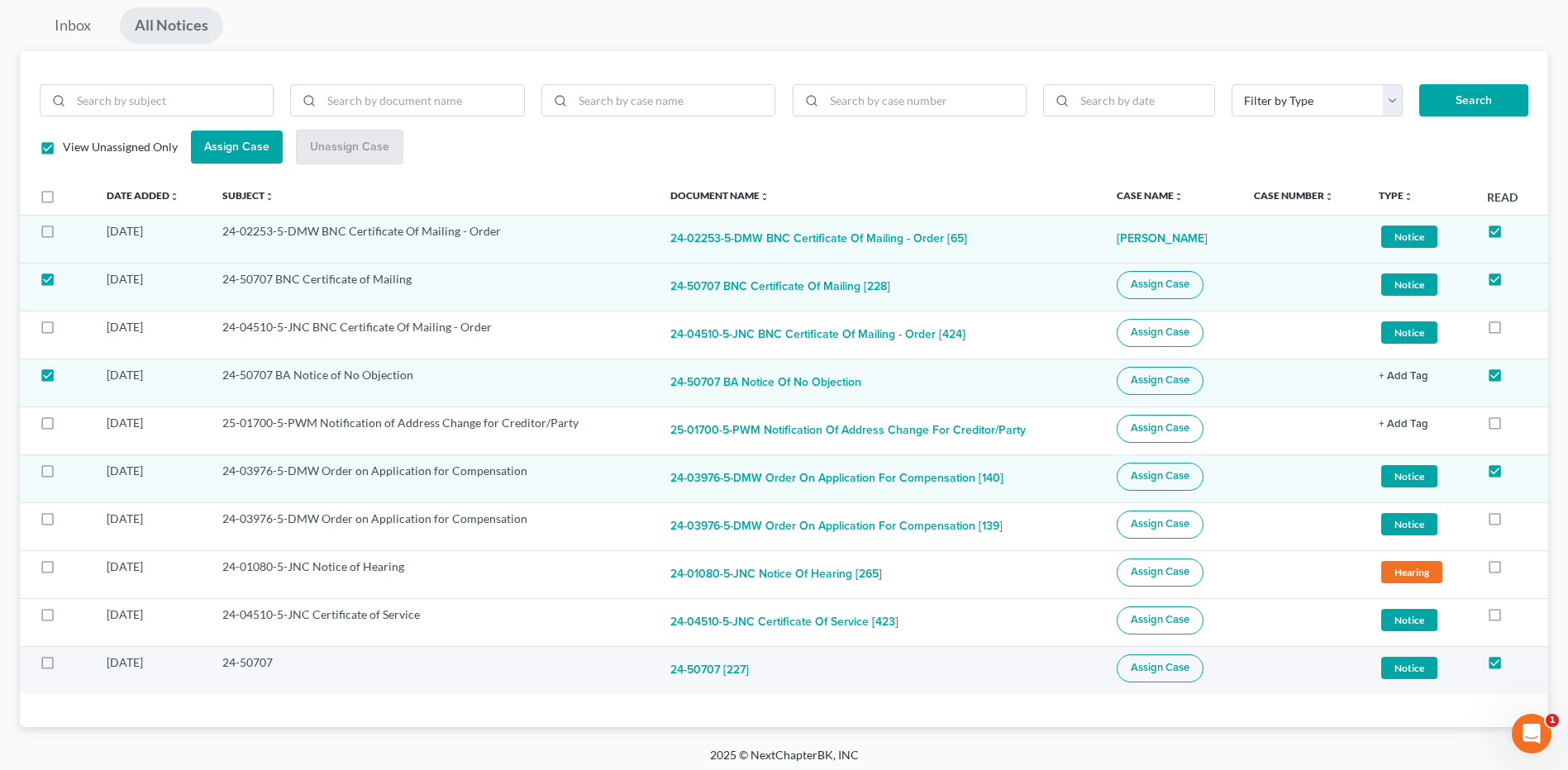
click at [63, 667] on label at bounding box center [63, 667] width 0 height 0
click at [69, 665] on input "checkbox" at bounding box center [74, 659] width 11 height 11
checkbox input "true"
click at [1160, 671] on span "Assign Case" at bounding box center [1159, 667] width 58 height 13
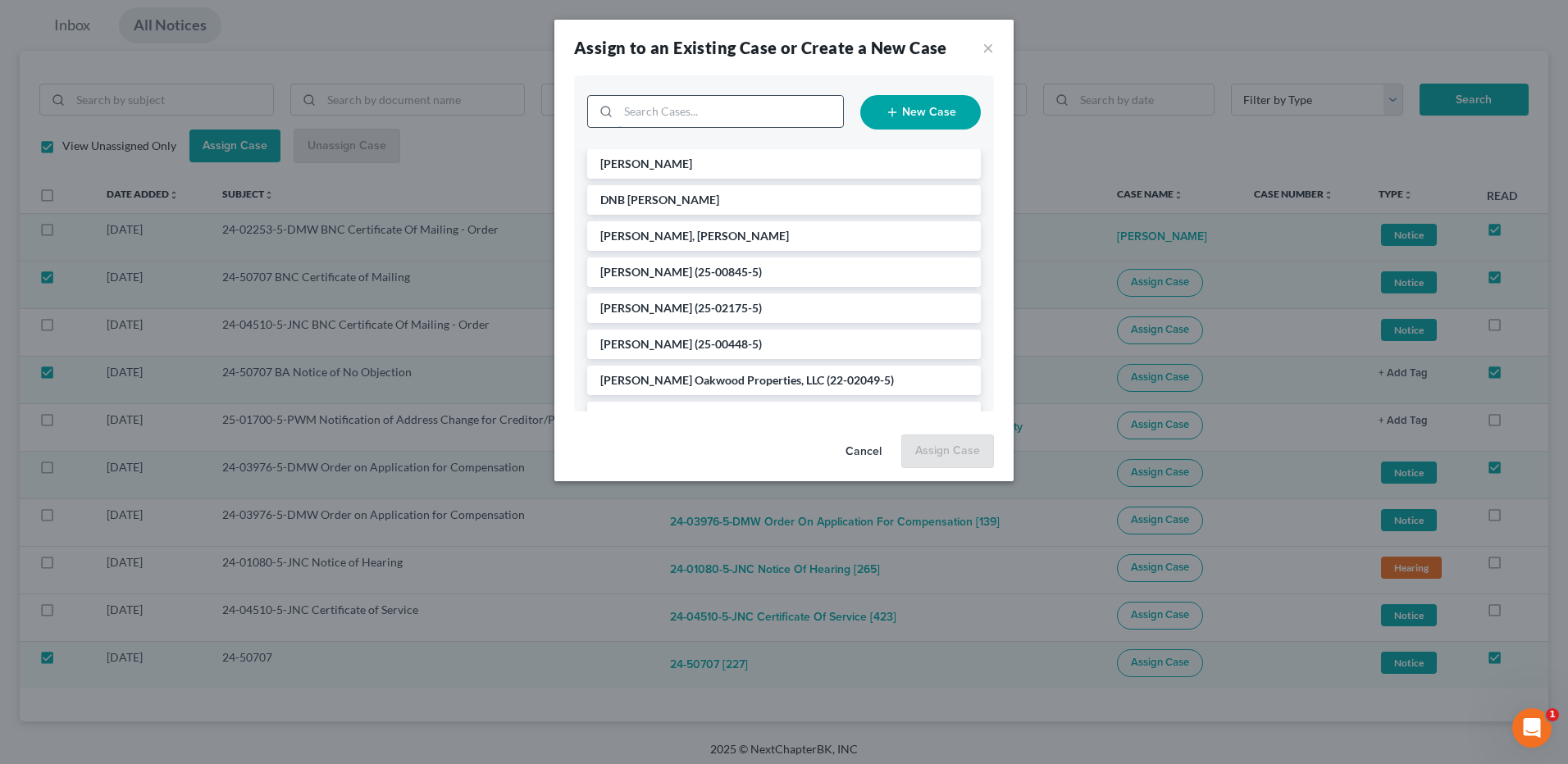
click at [663, 109] on input "search" at bounding box center [730, 112] width 224 height 31
type input "ente"
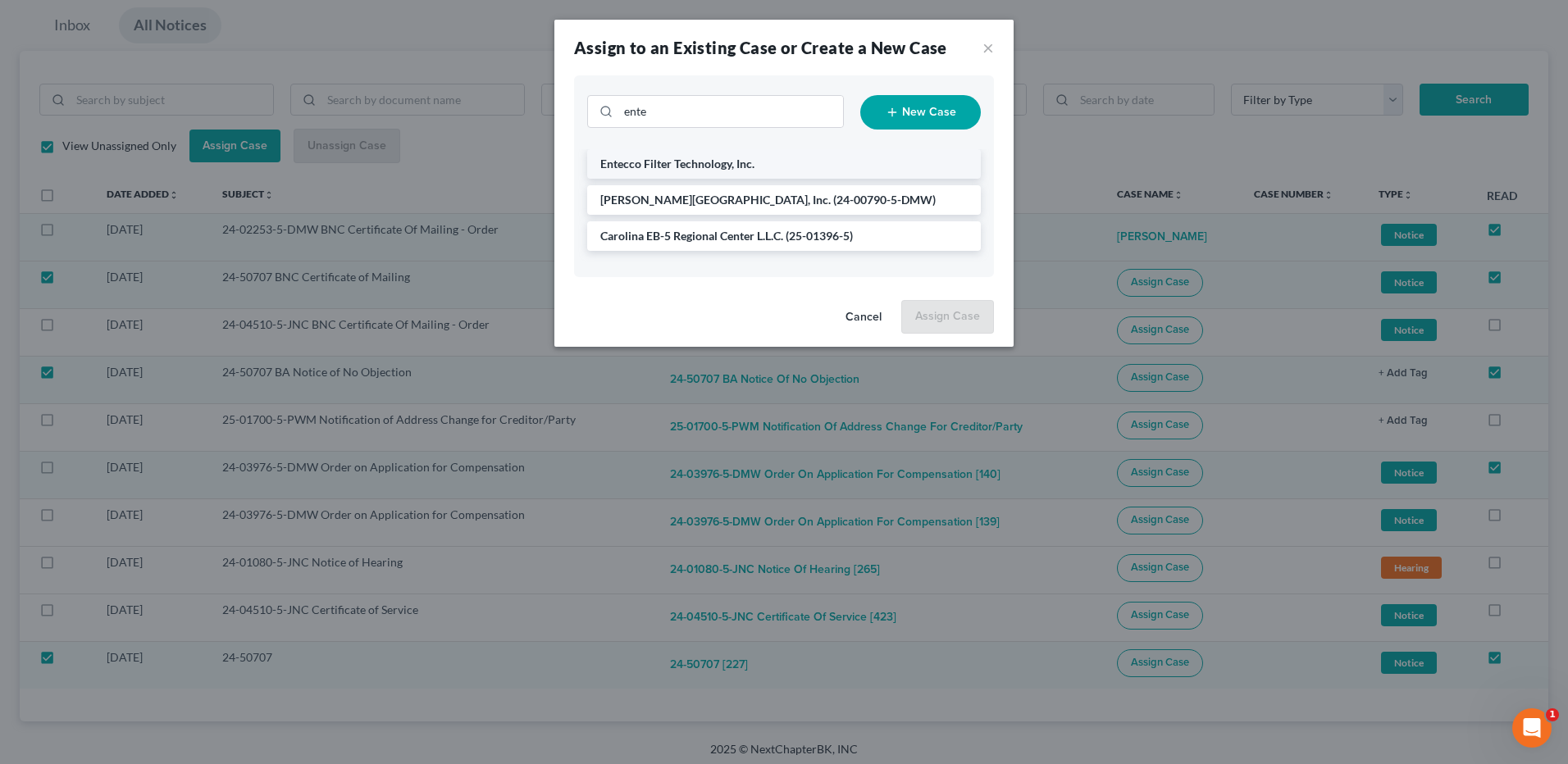
click at [648, 158] on span "Entecco Filter Technology, Inc." at bounding box center [677, 164] width 154 height 14
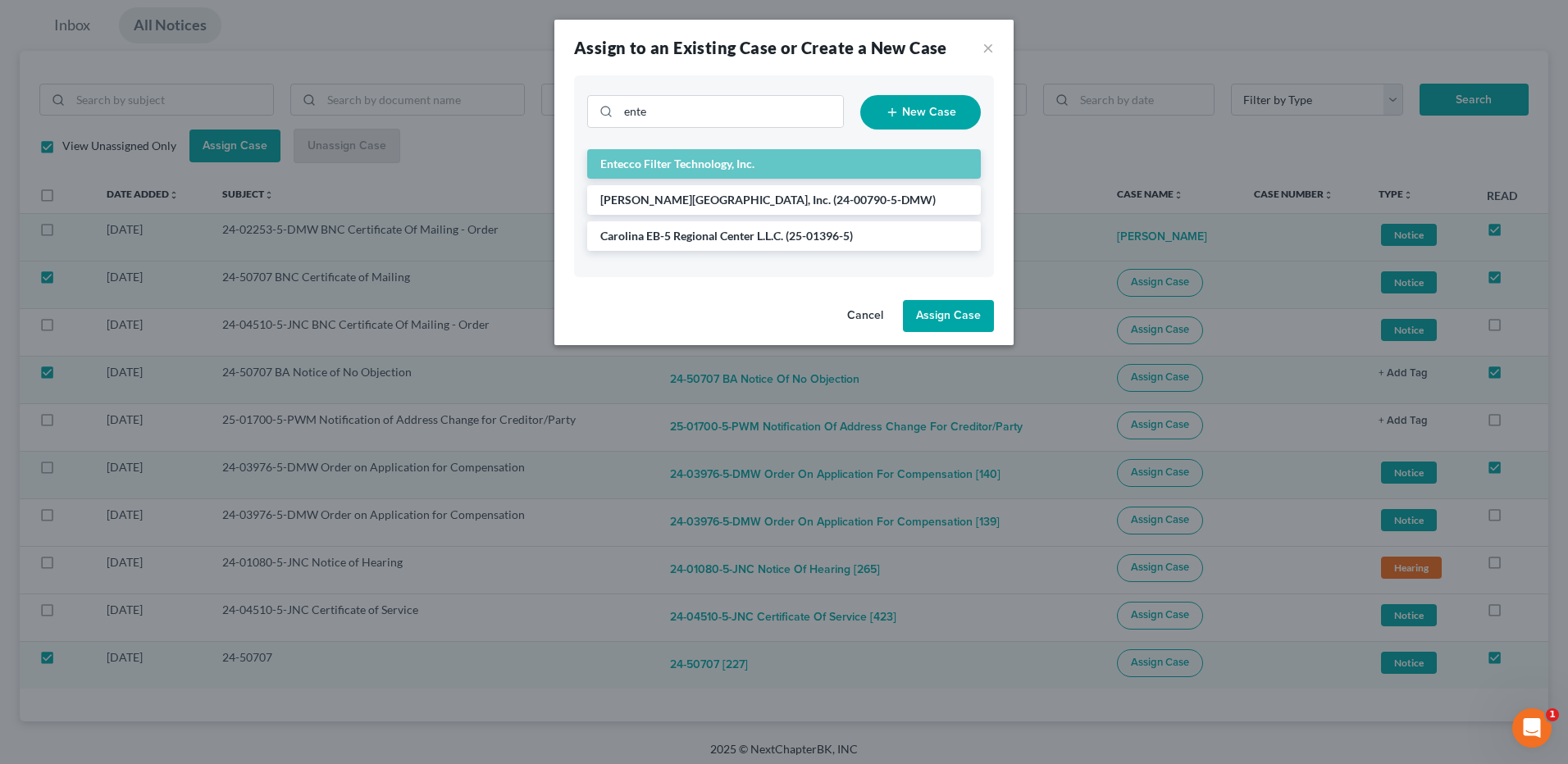
click at [939, 314] on button "Assign Case" at bounding box center [948, 315] width 91 height 32
checkbox input "false"
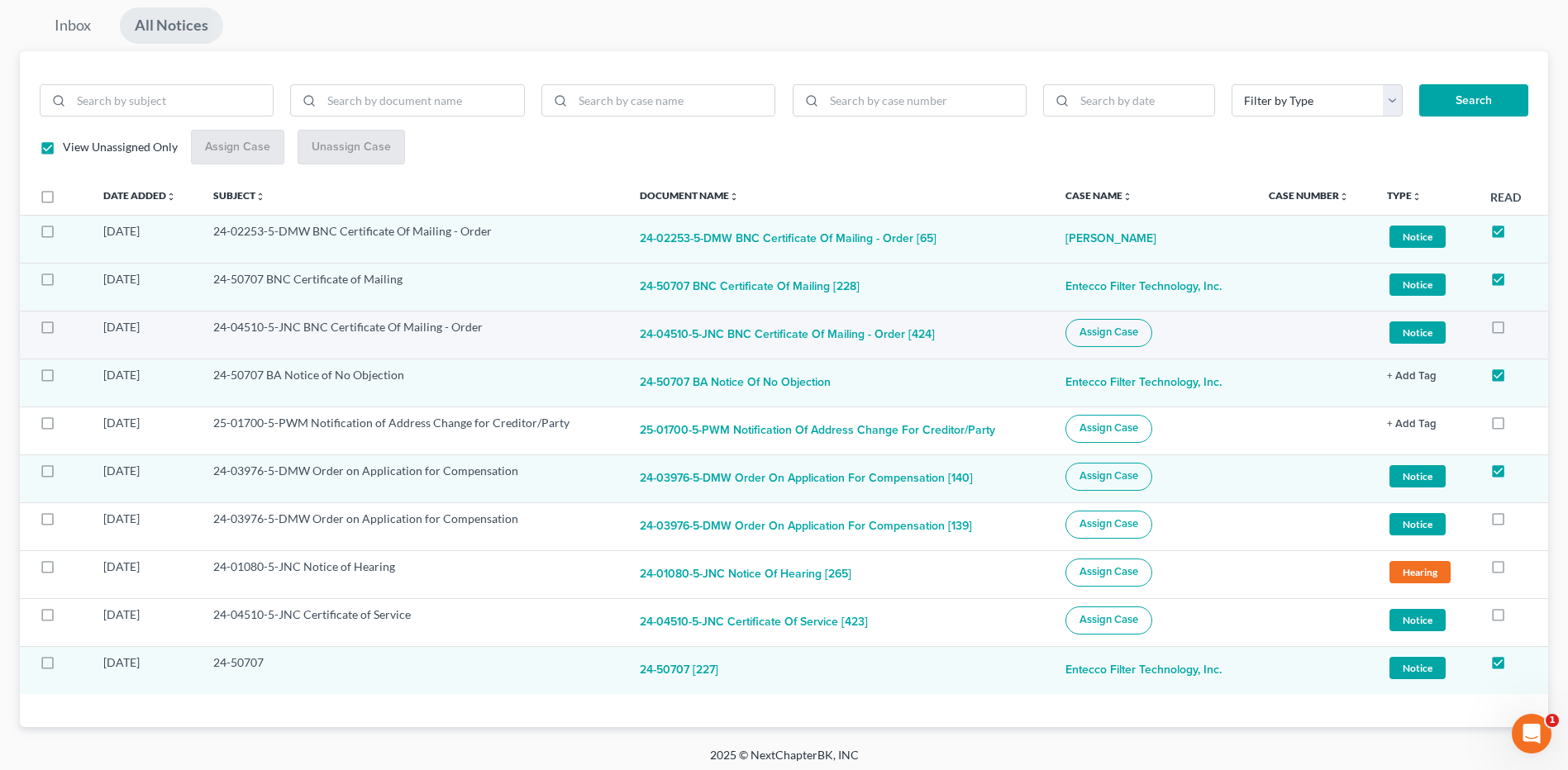
click at [63, 332] on label at bounding box center [63, 332] width 0 height 0
click at [69, 329] on input "checkbox" at bounding box center [74, 324] width 11 height 11
checkbox input "true"
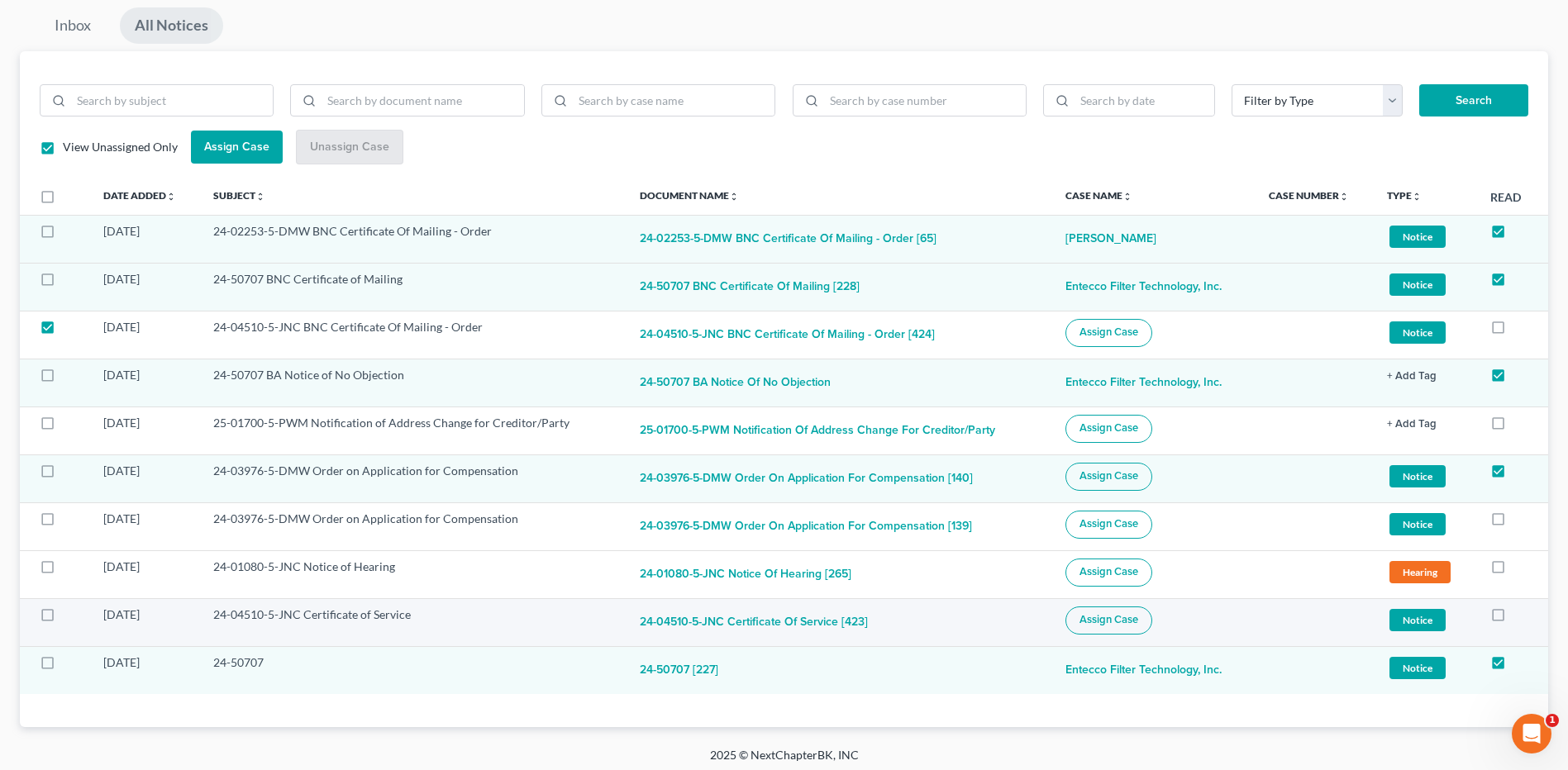
click at [63, 619] on label at bounding box center [63, 619] width 0 height 0
click at [69, 614] on input "checkbox" at bounding box center [74, 611] width 11 height 11
checkbox input "true"
click at [1088, 624] on span "Assign Case" at bounding box center [1108, 619] width 58 height 13
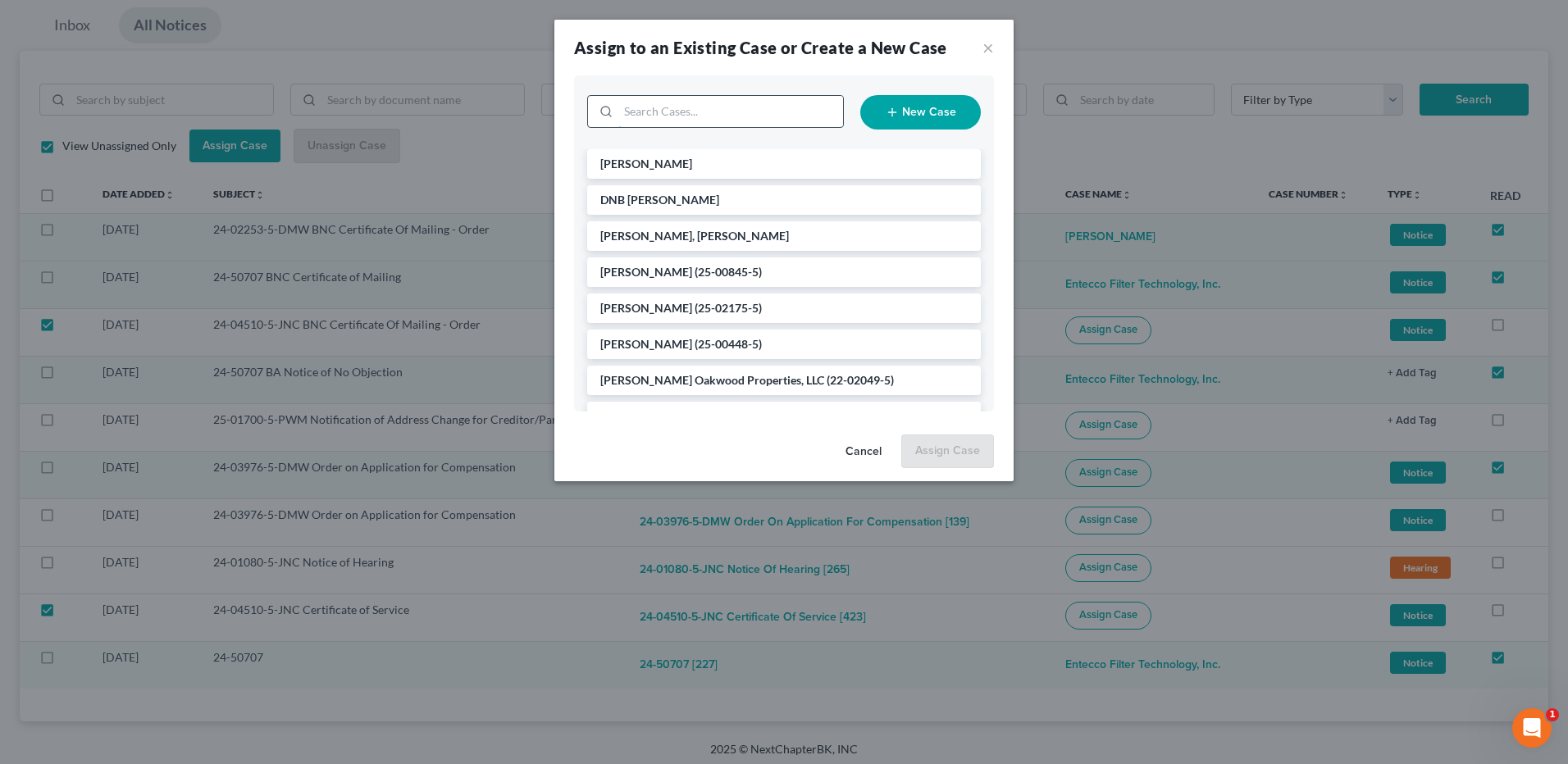
click at [707, 108] on input "search" at bounding box center [730, 112] width 224 height 31
type input "litt"
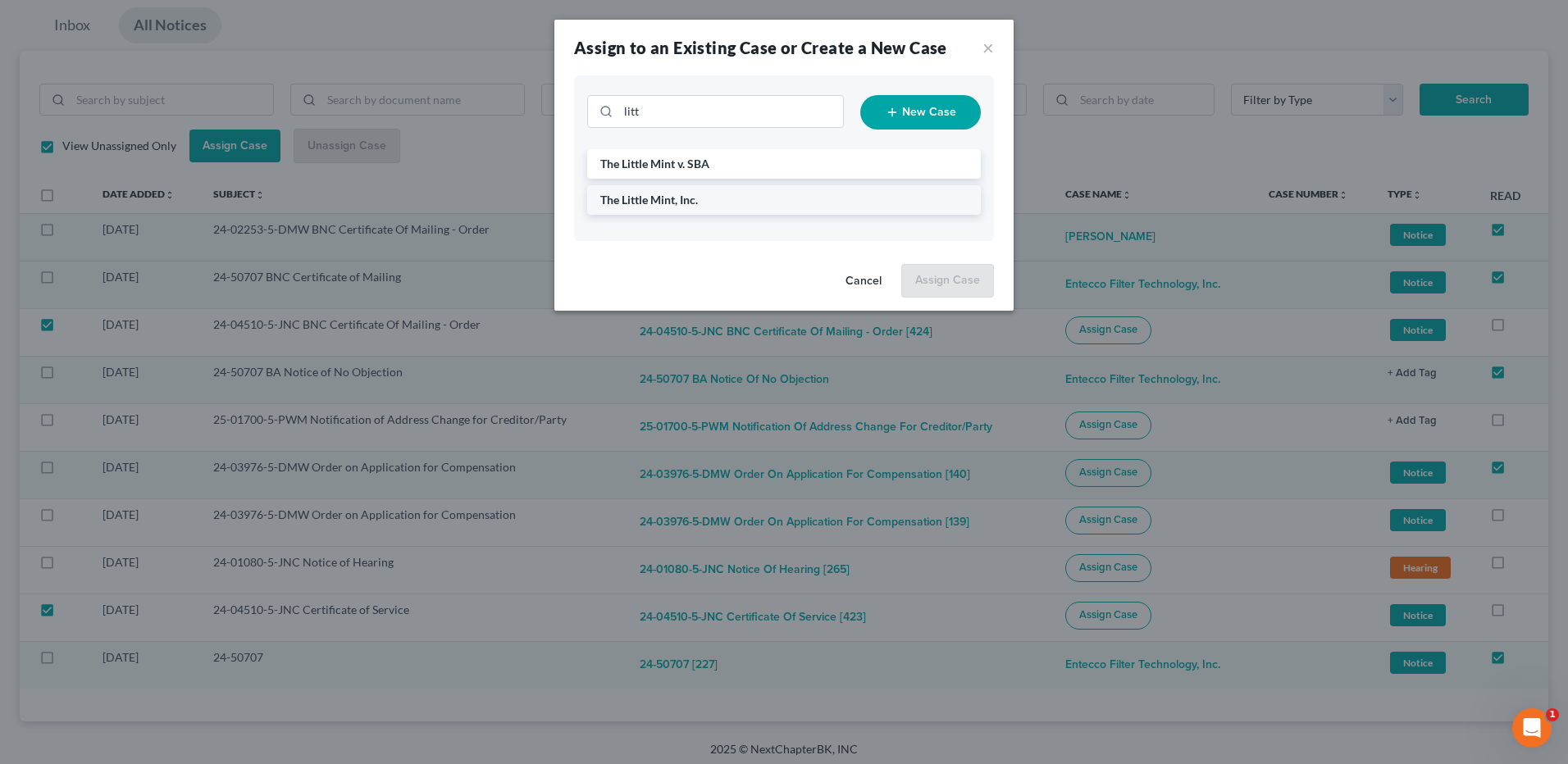
click at [665, 197] on span "The Little Mint, Inc." at bounding box center [649, 200] width 98 height 14
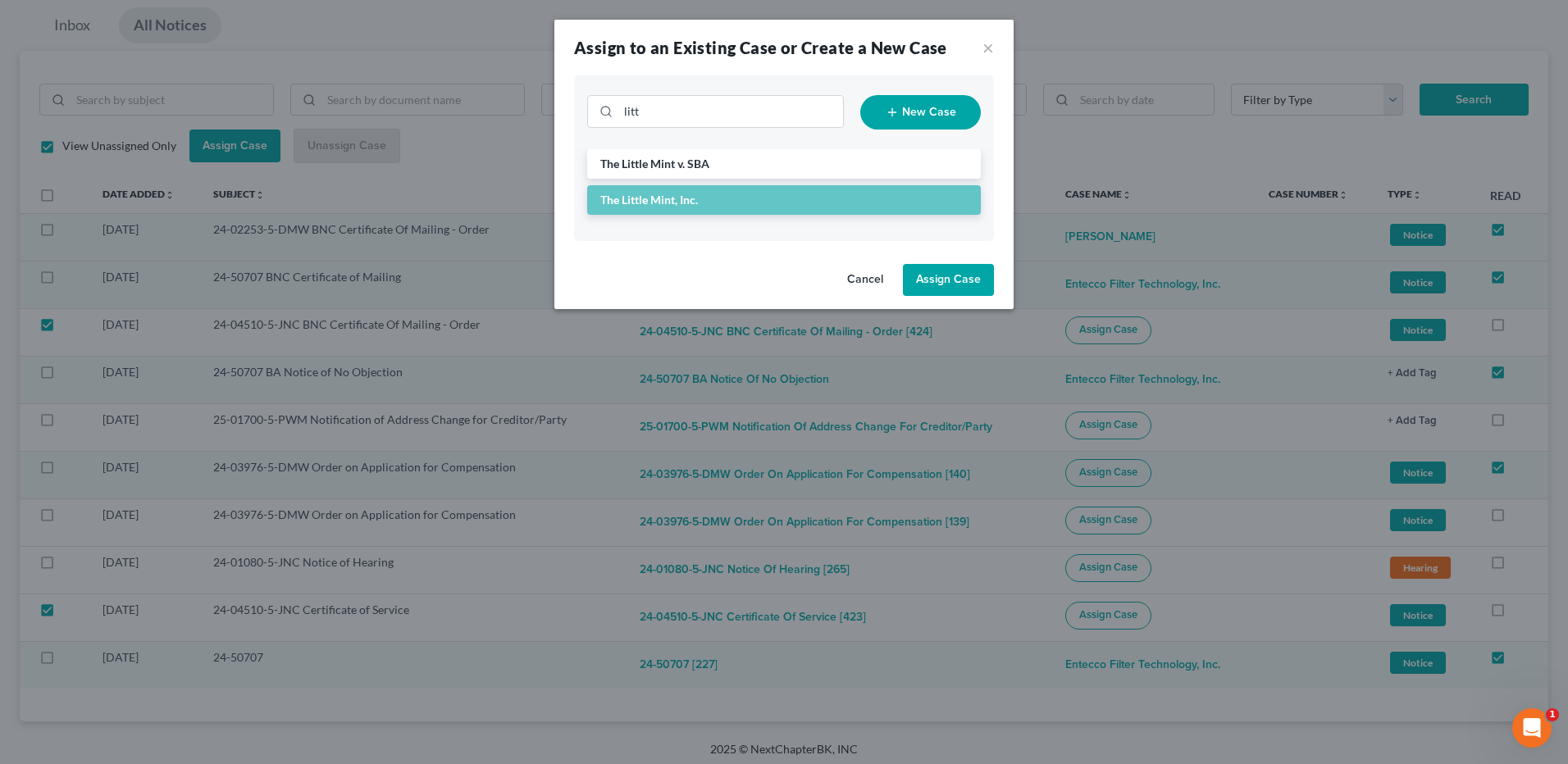
click at [947, 279] on button "Assign Case" at bounding box center [948, 280] width 91 height 32
checkbox input "false"
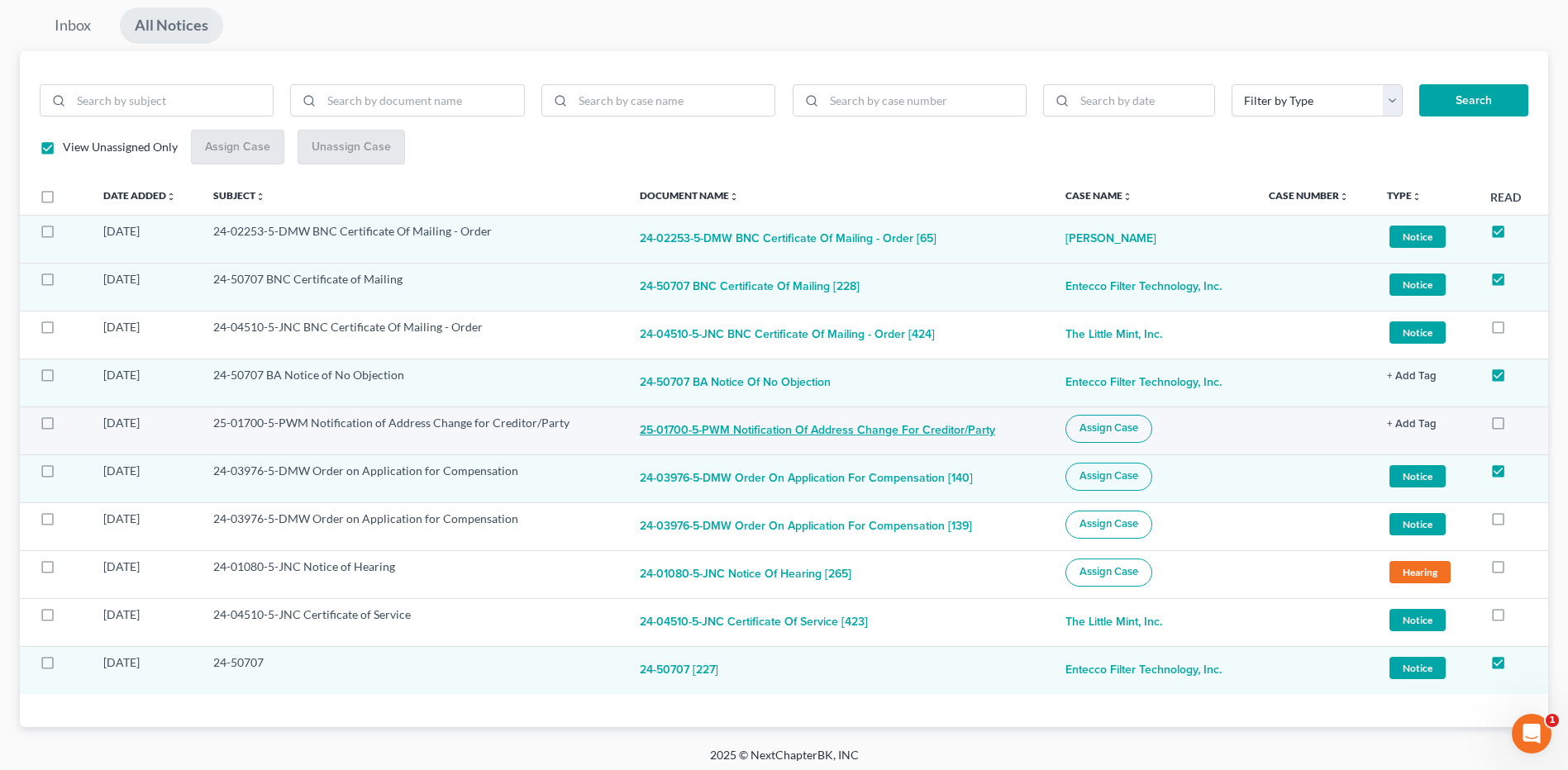
click at [748, 433] on button "25-01700-5-PWM Notification of Address Change for Creditor/Party" at bounding box center [818, 430] width 355 height 33
checkbox input "true"
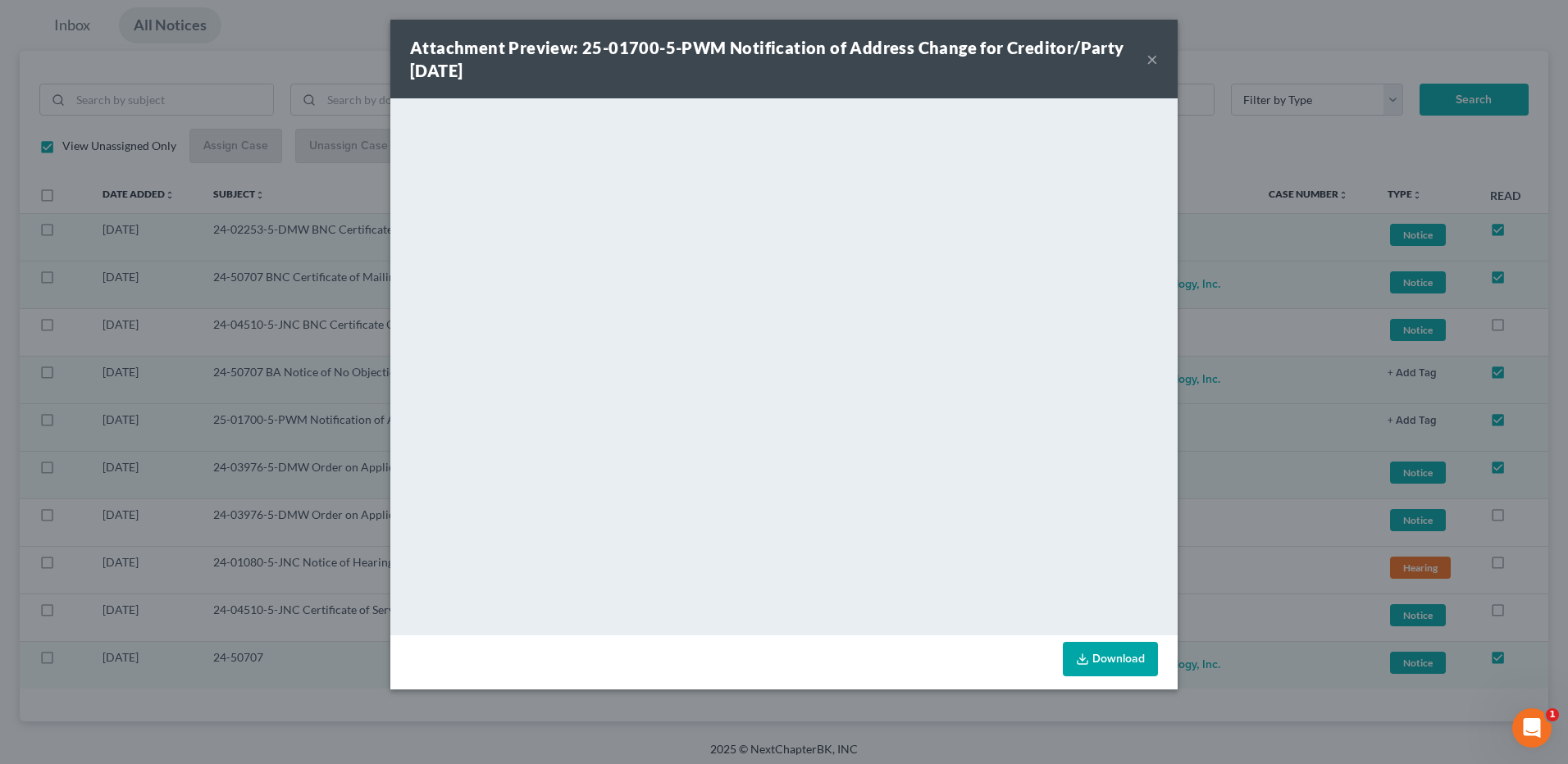
click at [1151, 60] on button "×" at bounding box center [1152, 59] width 12 height 20
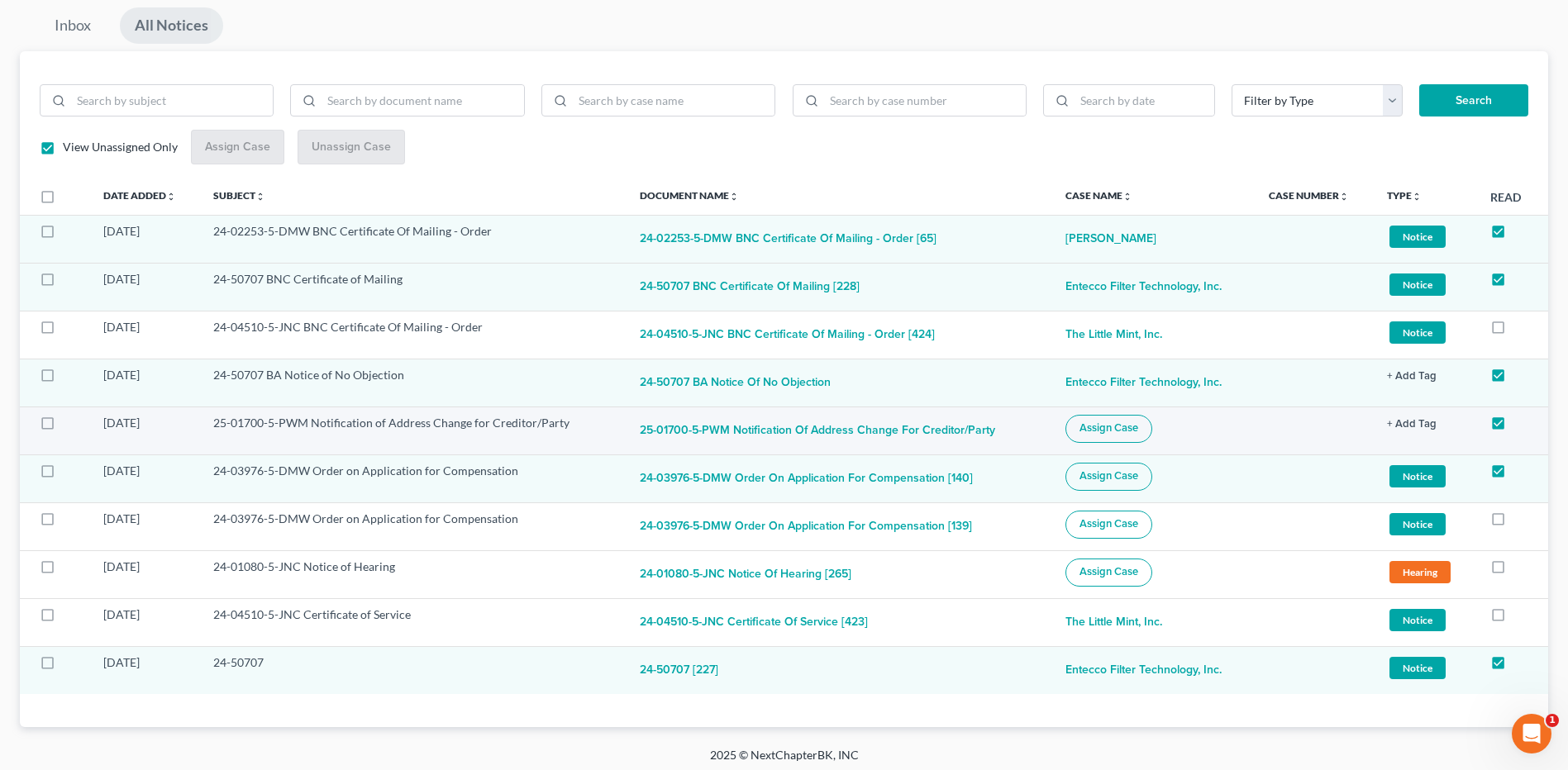
click at [1100, 435] on button "Assign Case" at bounding box center [1109, 428] width 87 height 28
checkbox input "true"
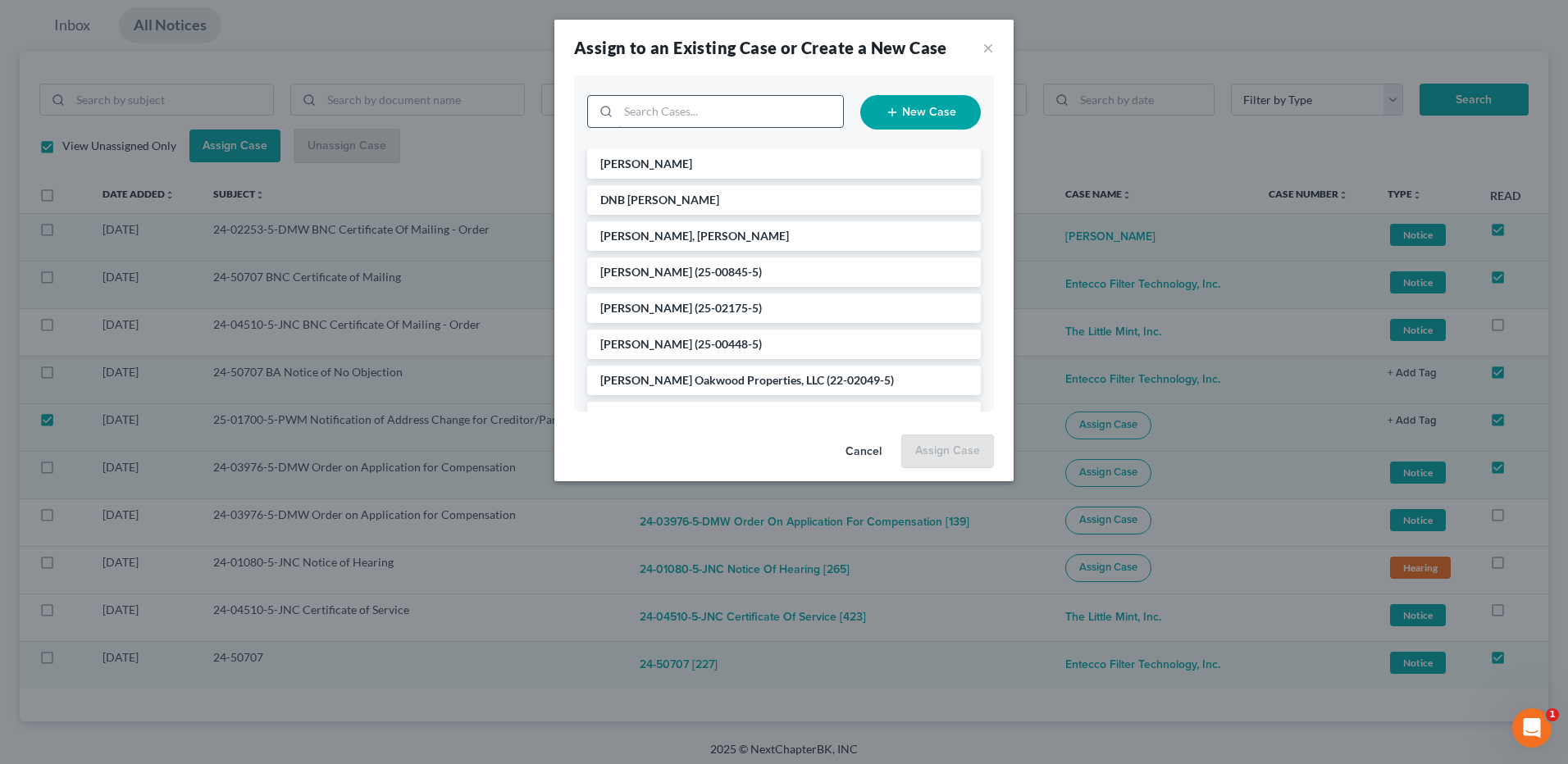
click at [689, 108] on input "search" at bounding box center [730, 112] width 224 height 31
type input "cava"
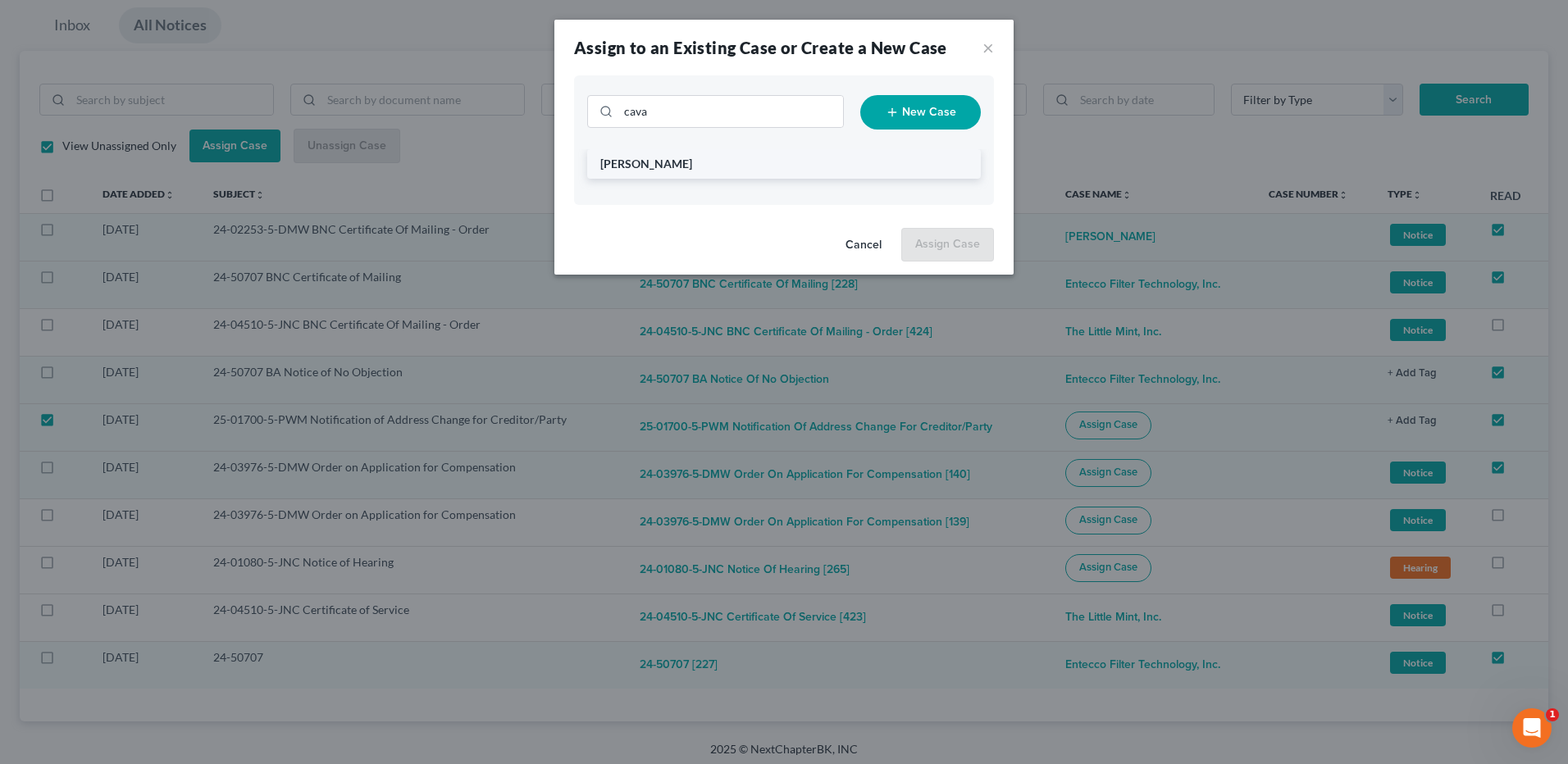
click at [676, 160] on span "[PERSON_NAME]" at bounding box center [646, 164] width 92 height 14
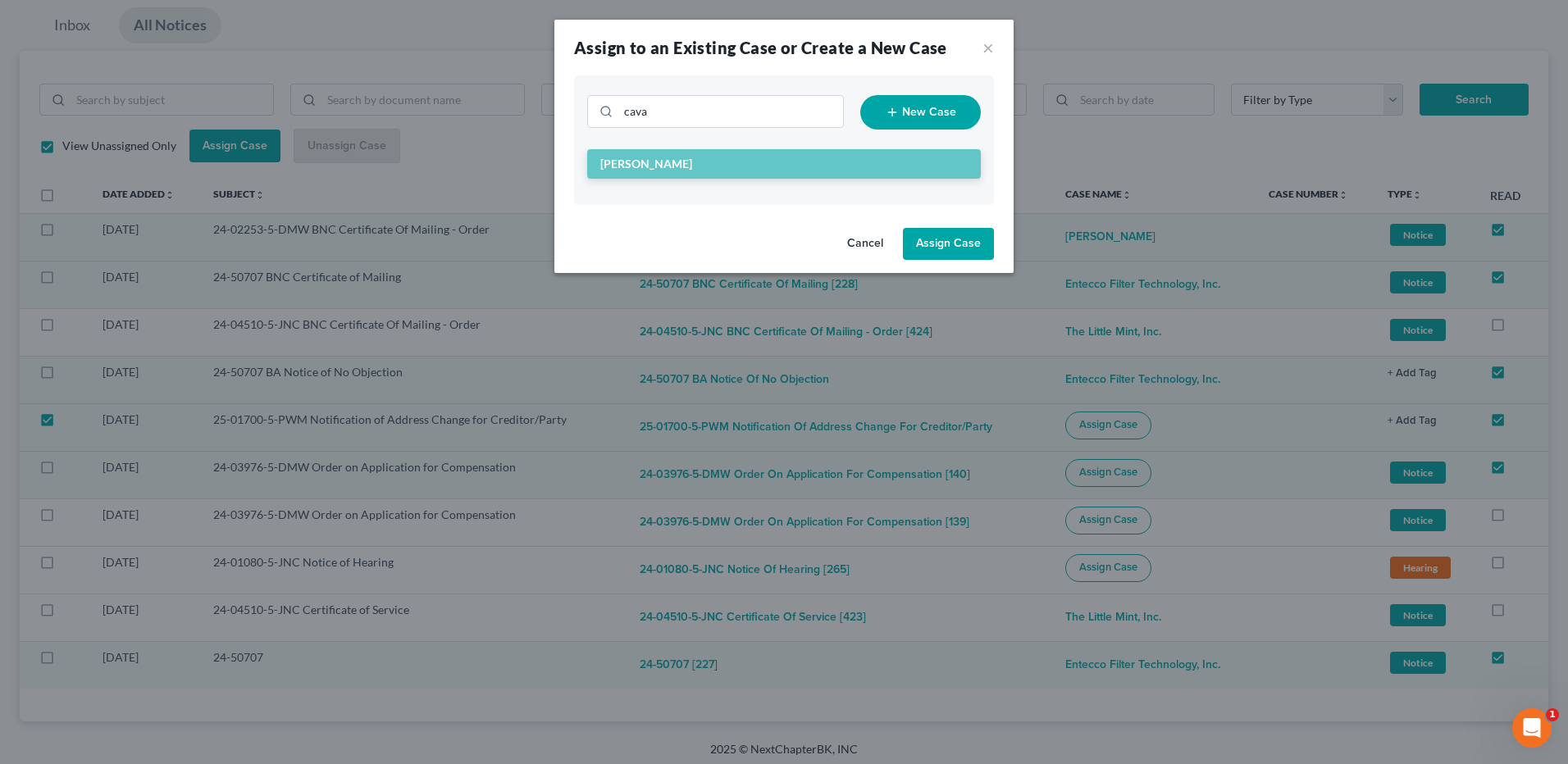
click at [961, 248] on button "Assign Case" at bounding box center [948, 244] width 91 height 32
checkbox input "false"
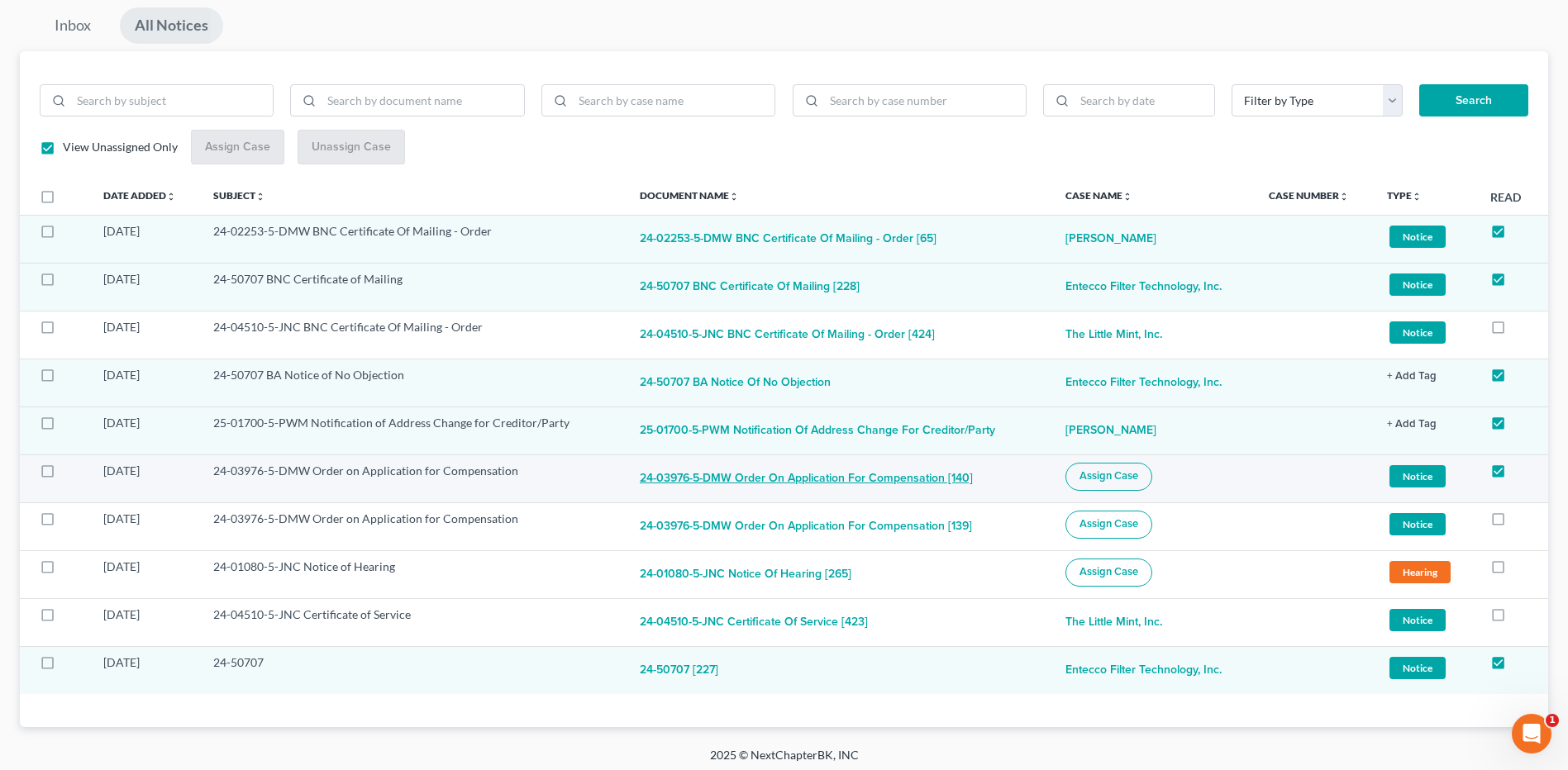
click at [806, 484] on button "24-03976-5-DMW Order on Application for Compensation [140]" at bounding box center [806, 479] width 333 height 33
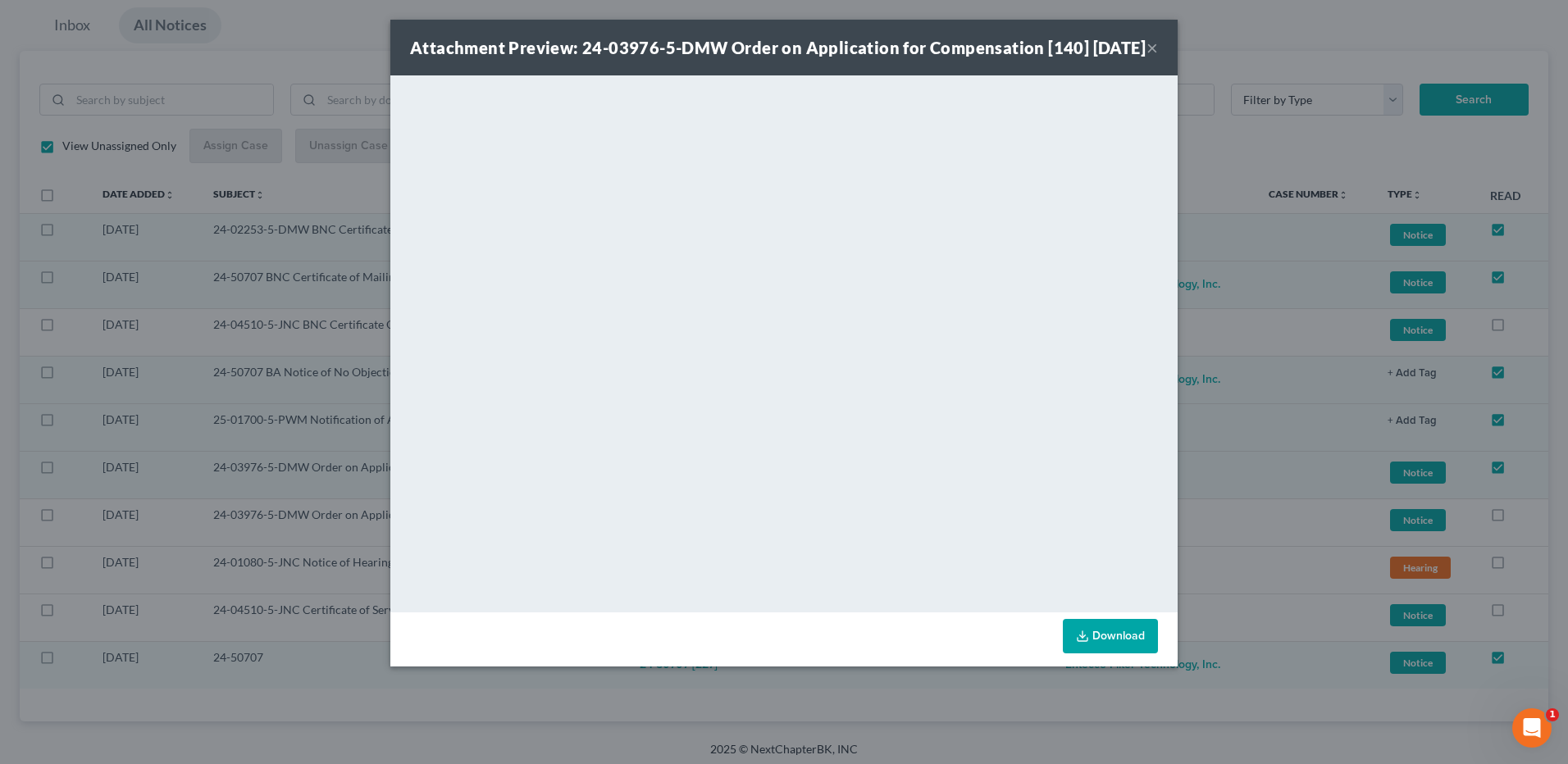
click at [1155, 58] on button "×" at bounding box center [1152, 48] width 12 height 20
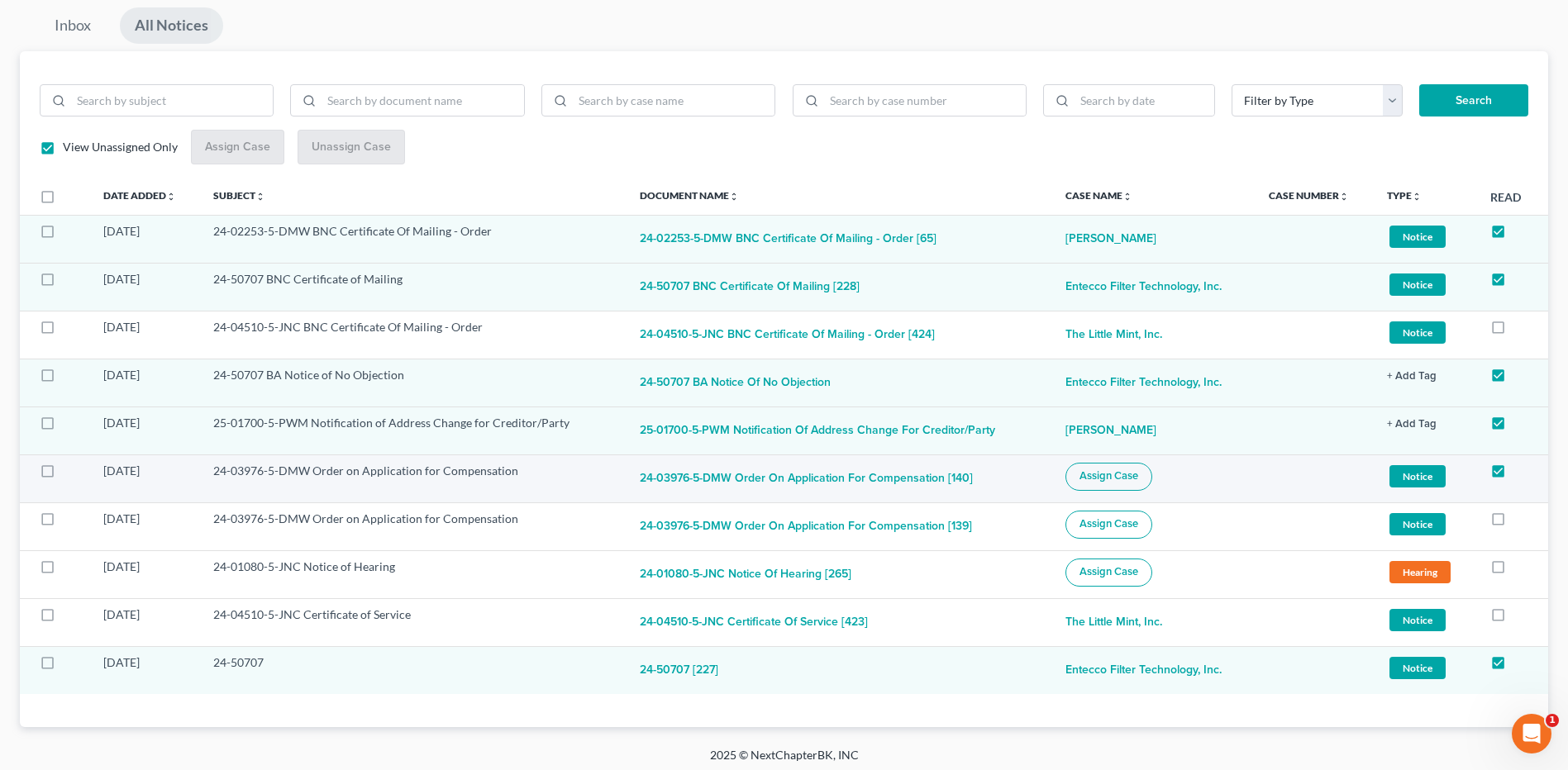
click at [63, 475] on label at bounding box center [63, 475] width 0 height 0
click at [69, 468] on input "checkbox" at bounding box center [74, 468] width 11 height 11
checkbox input "true"
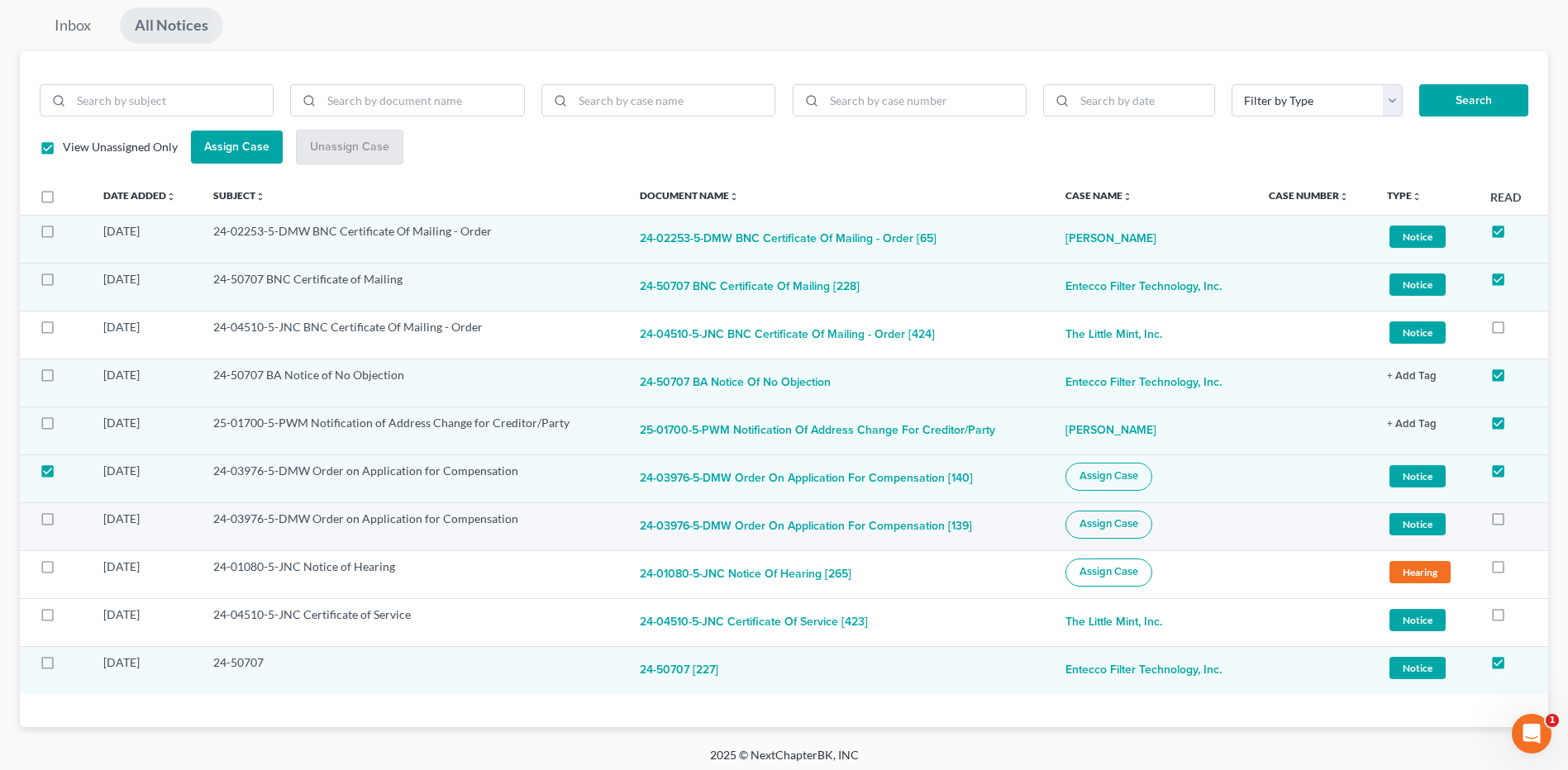
click at [63, 523] on label at bounding box center [63, 523] width 0 height 0
click at [69, 521] on input "checkbox" at bounding box center [74, 515] width 11 height 11
checkbox input "true"
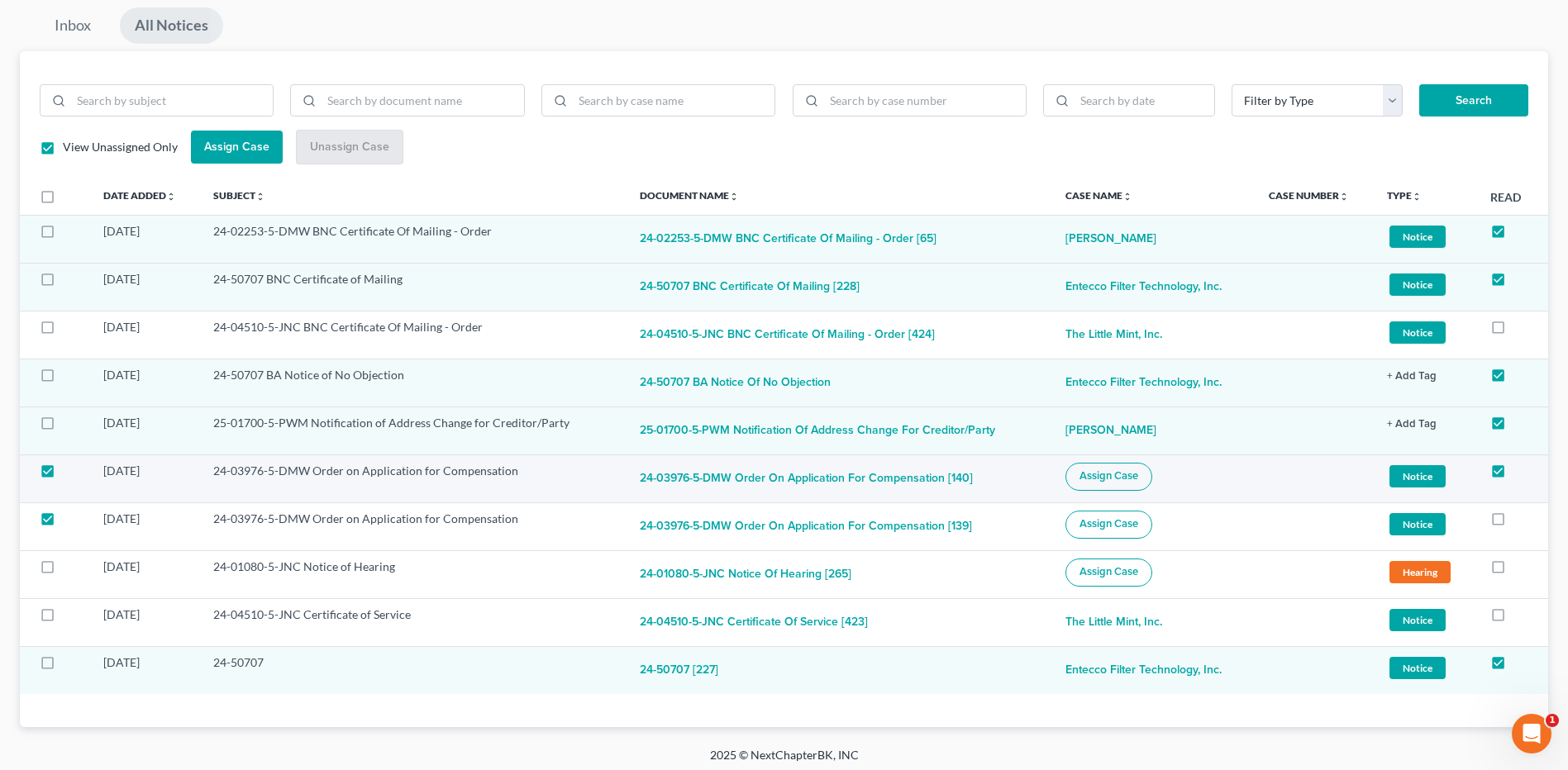
click at [1100, 475] on span "Assign Case" at bounding box center [1108, 475] width 58 height 13
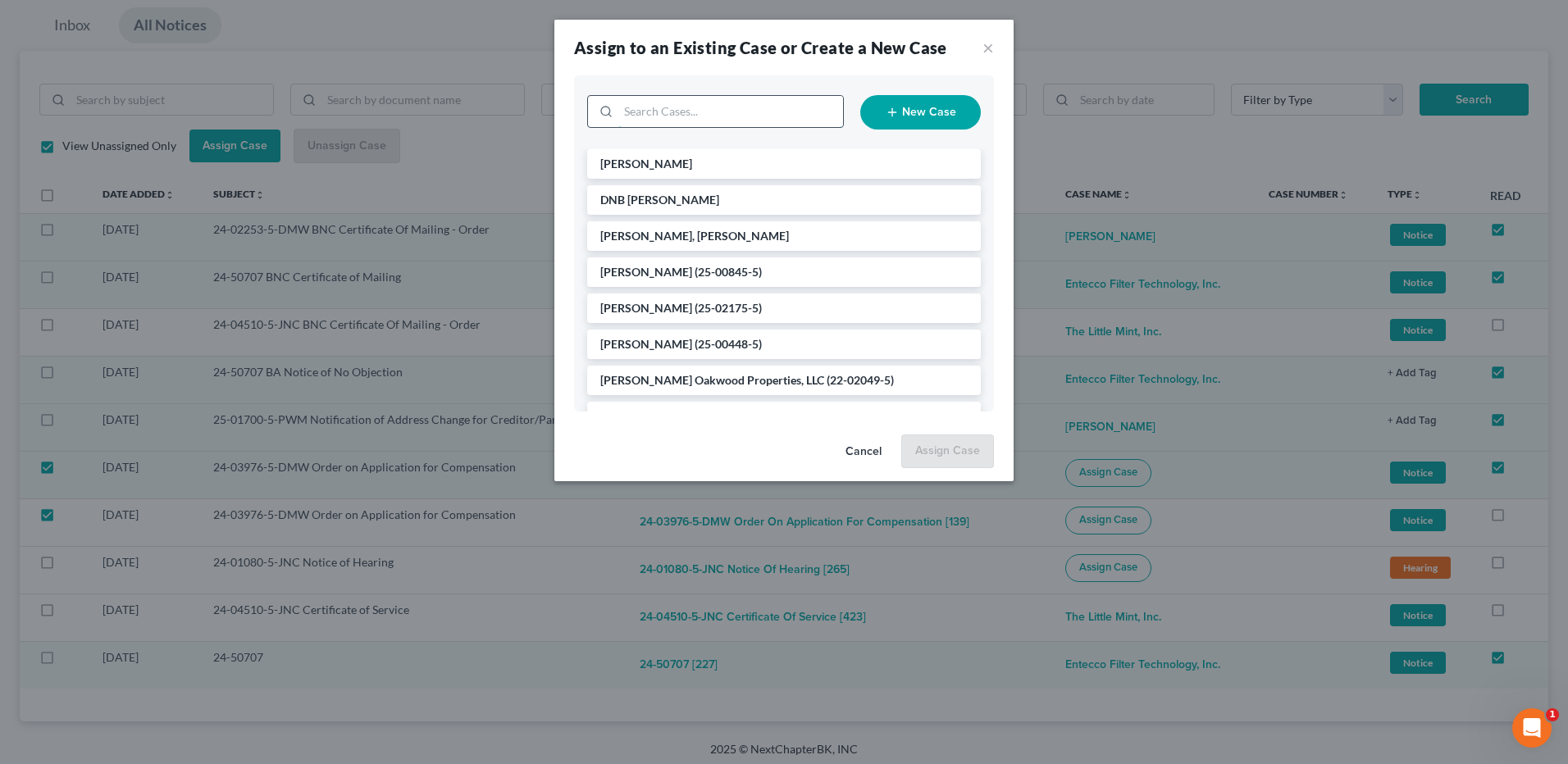
click at [685, 120] on input "search" at bounding box center [730, 112] width 224 height 31
type input "h6"
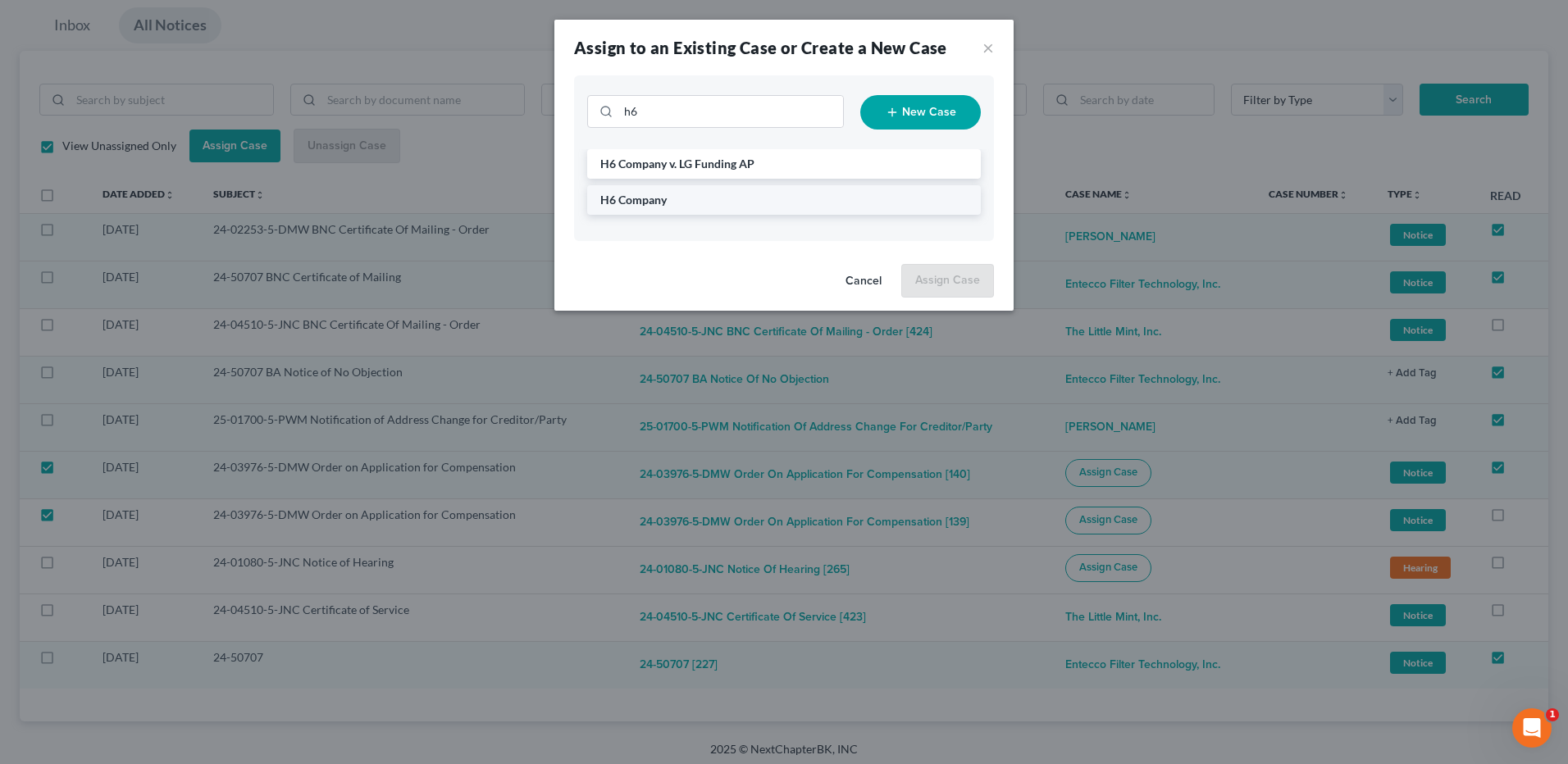
click at [663, 209] on li "H6 Company" at bounding box center [784, 200] width 394 height 29
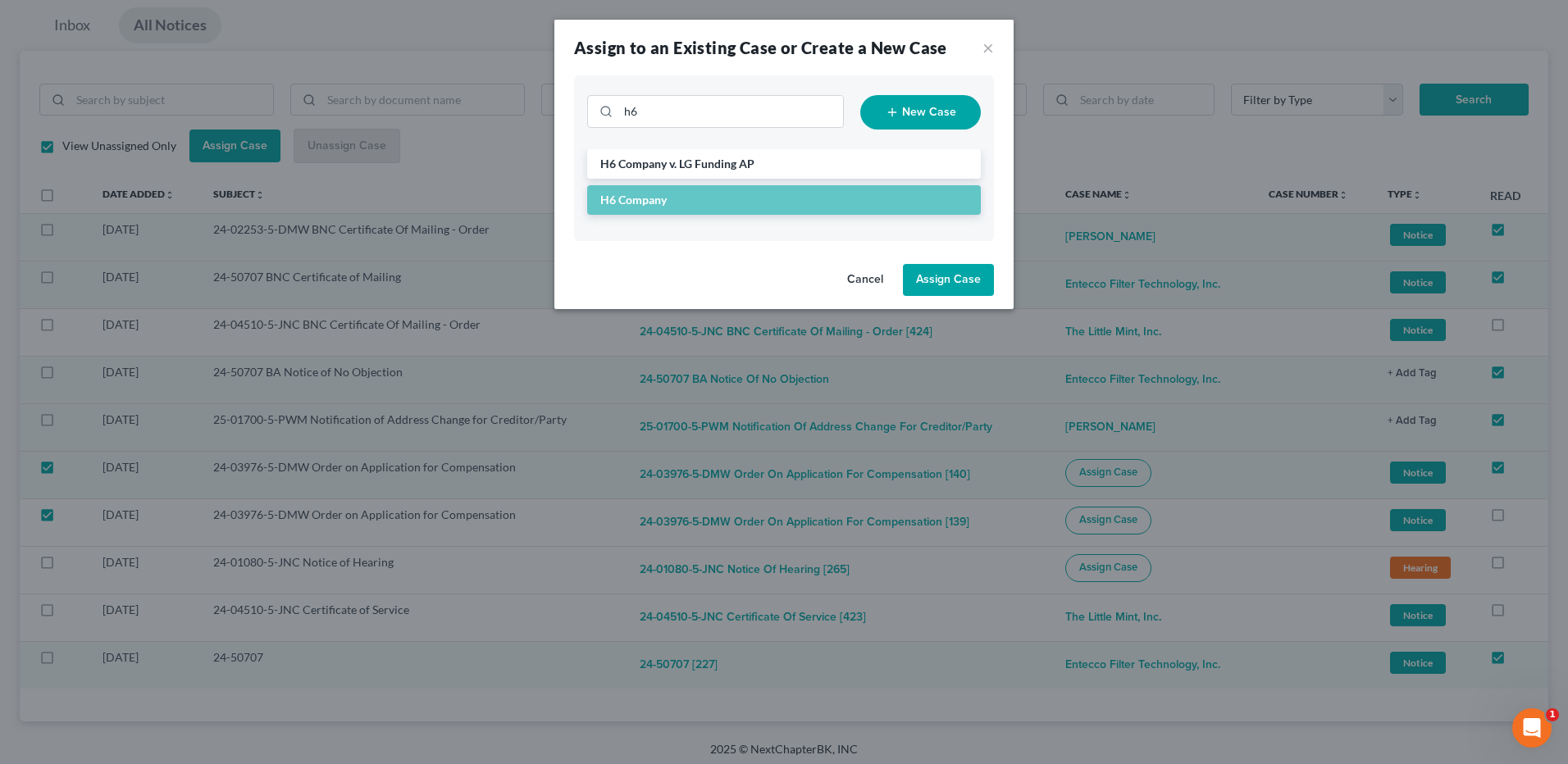
click at [953, 284] on button "Assign Case" at bounding box center [948, 280] width 91 height 32
checkbox input "false"
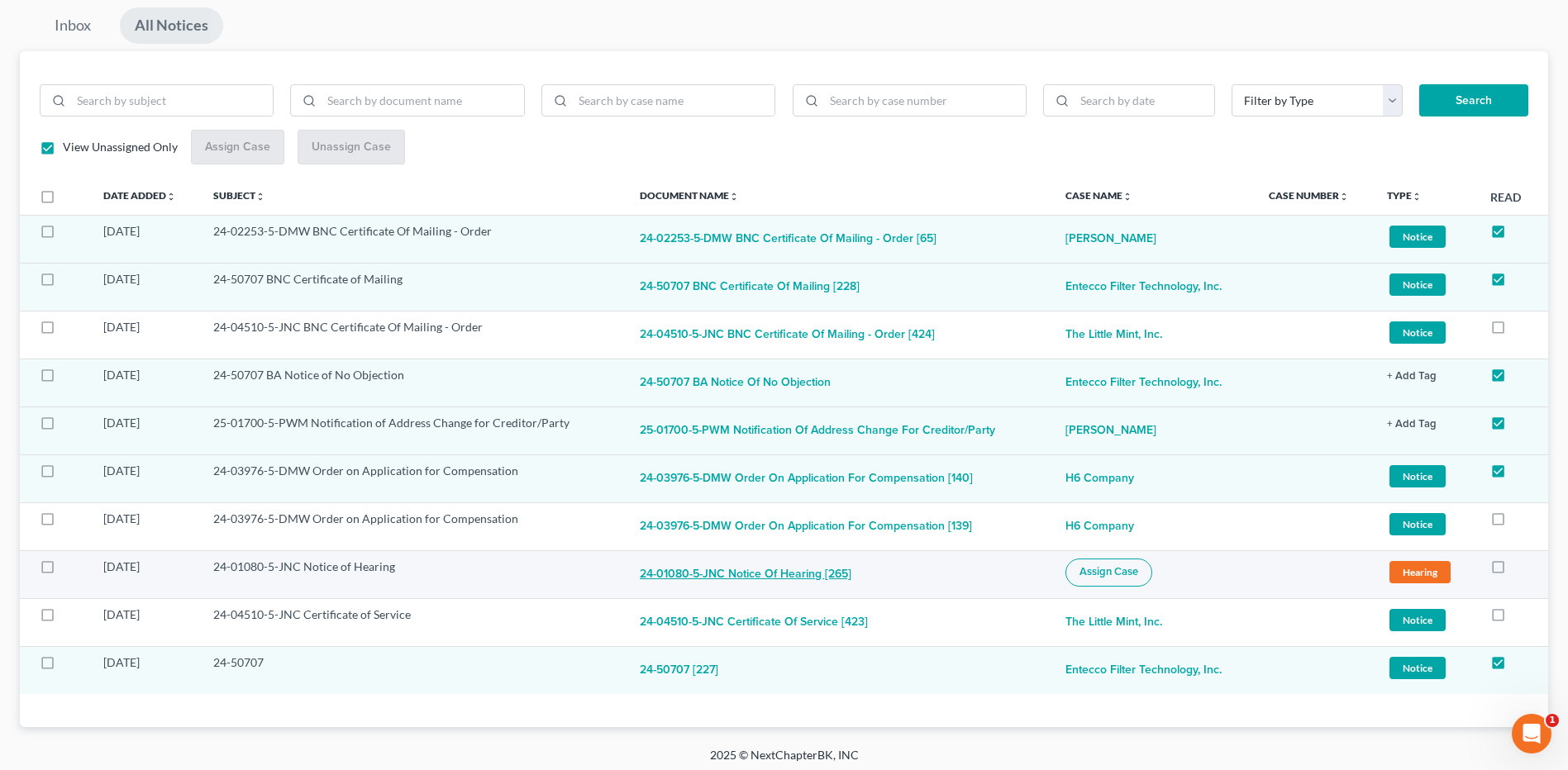
click at [744, 580] on button "24-01080-5-JNC Notice of Hearing [265]" at bounding box center [745, 575] width 211 height 33
checkbox input "true"
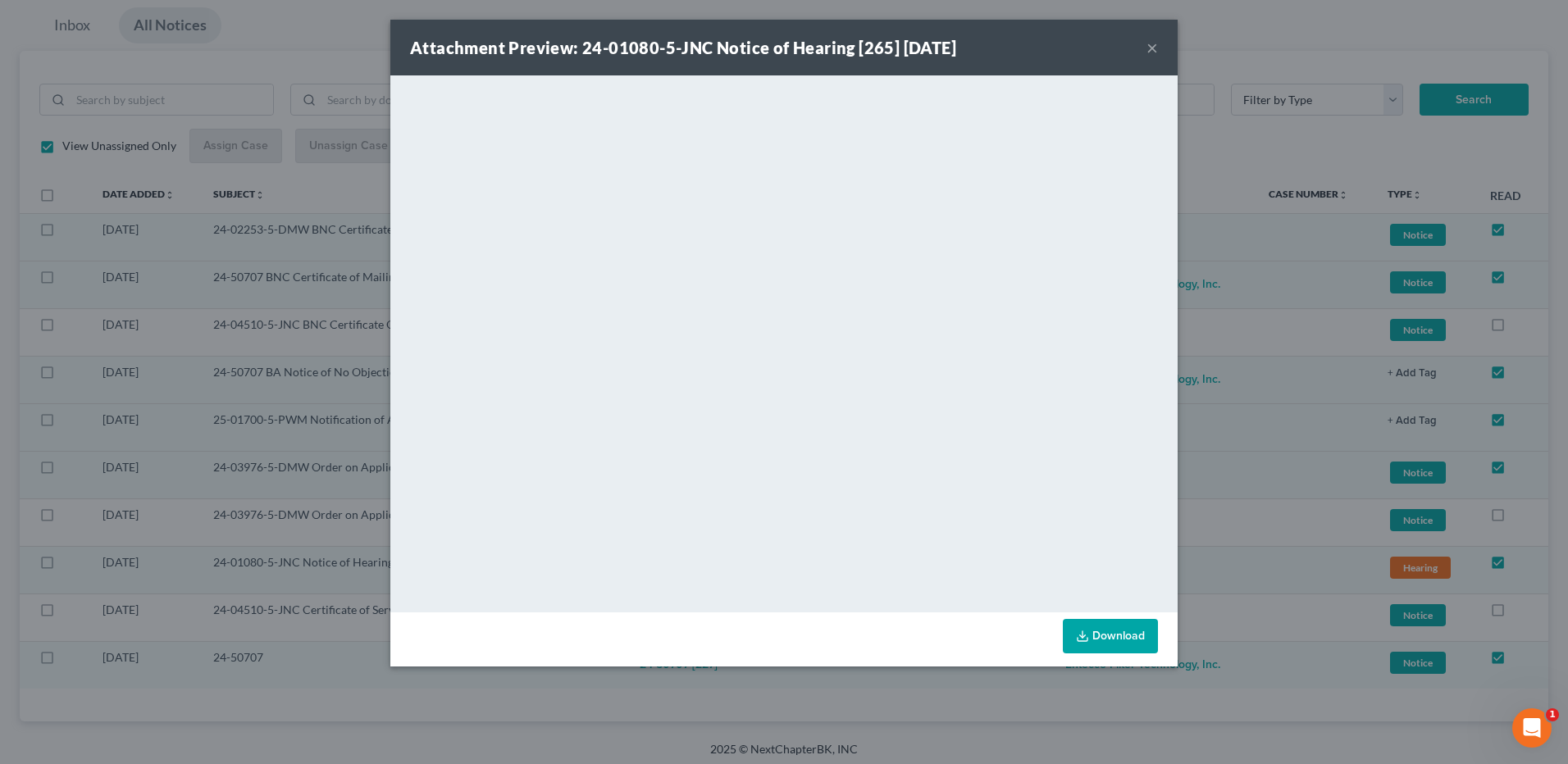
click at [1151, 49] on button "×" at bounding box center [1152, 48] width 12 height 20
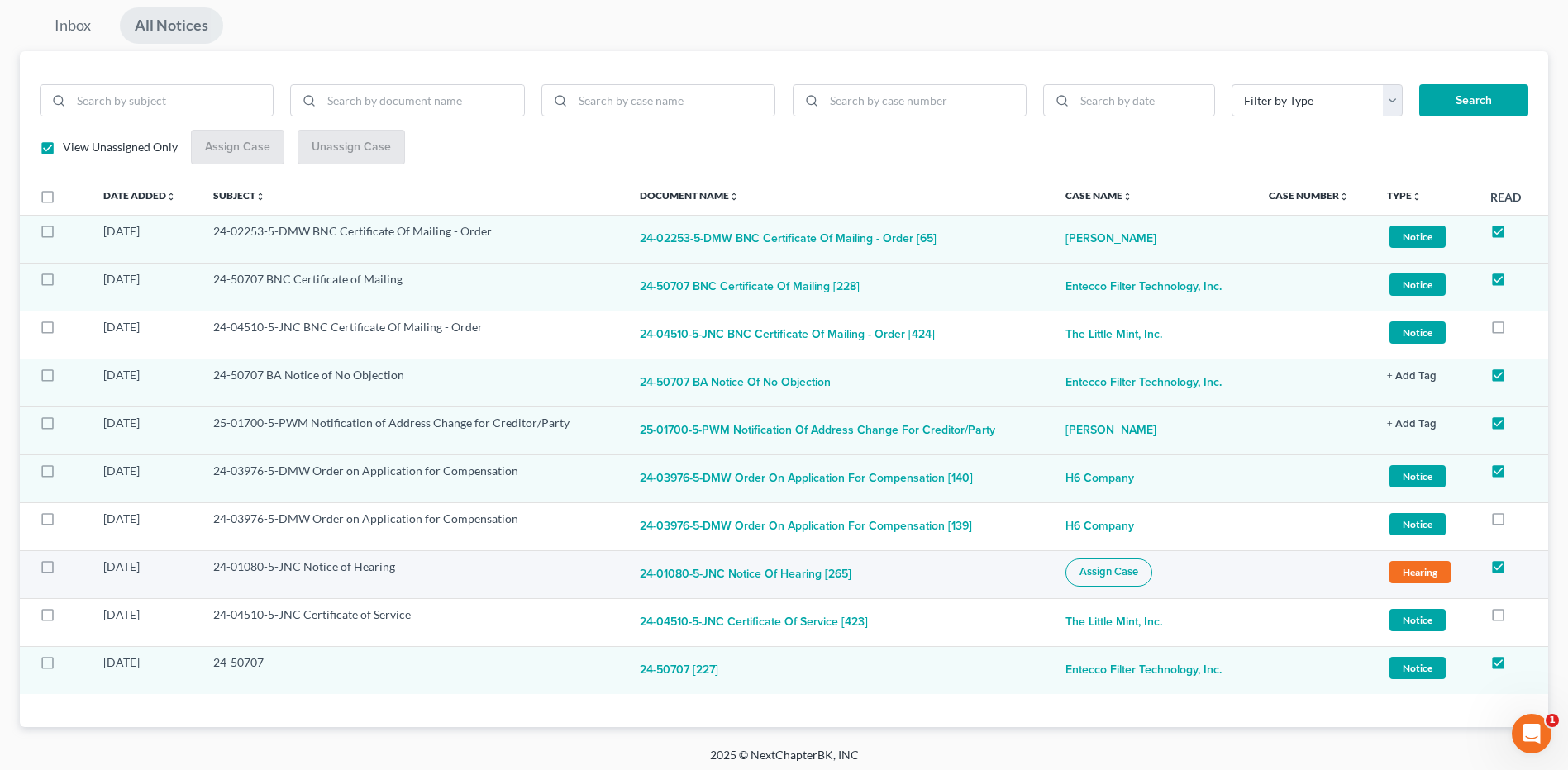
click at [1089, 578] on span "Assign Case" at bounding box center [1108, 572] width 58 height 13
checkbox input "true"
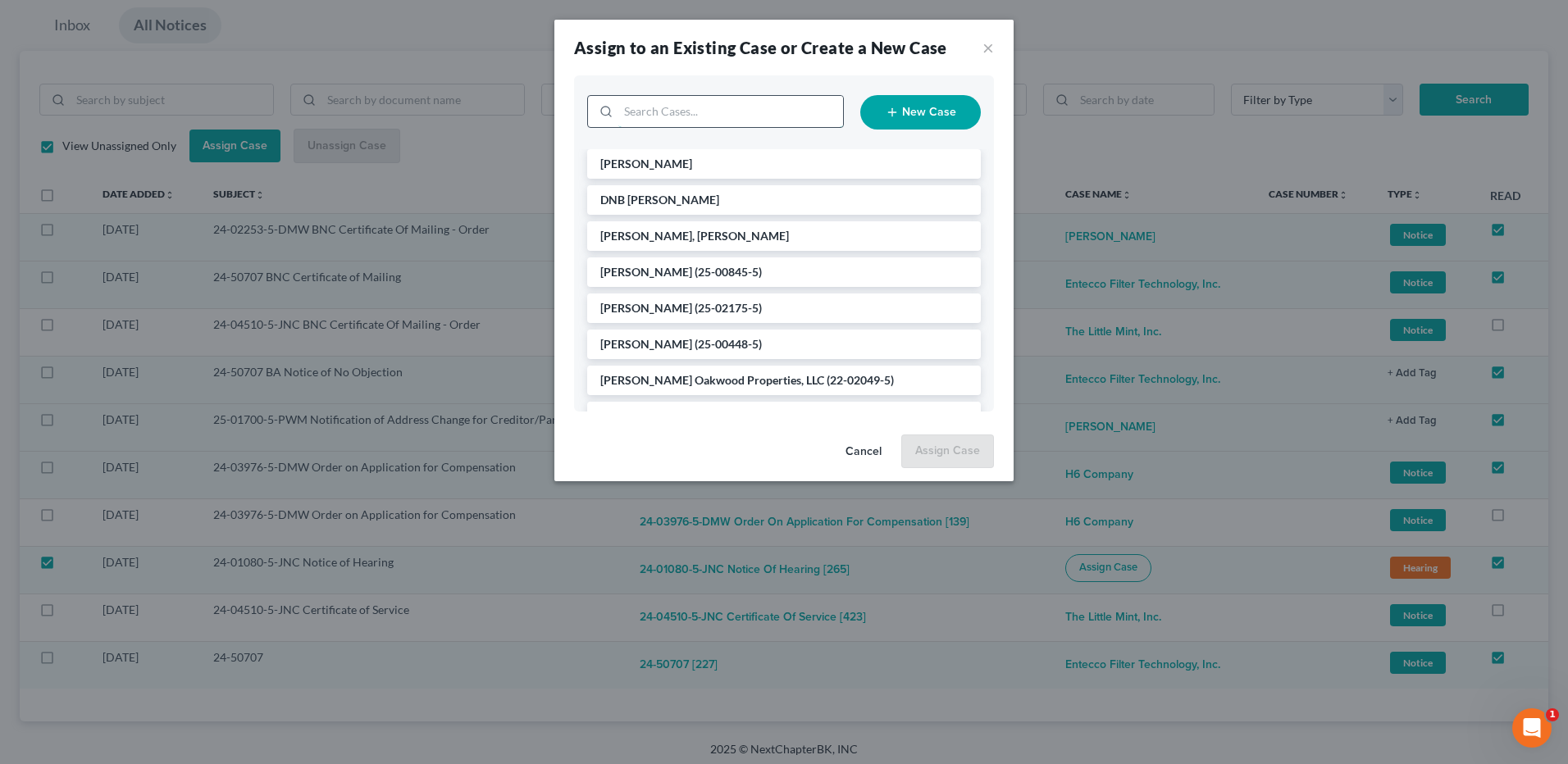
click at [696, 114] on input "search" at bounding box center [730, 112] width 224 height 31
type input "dunlo"
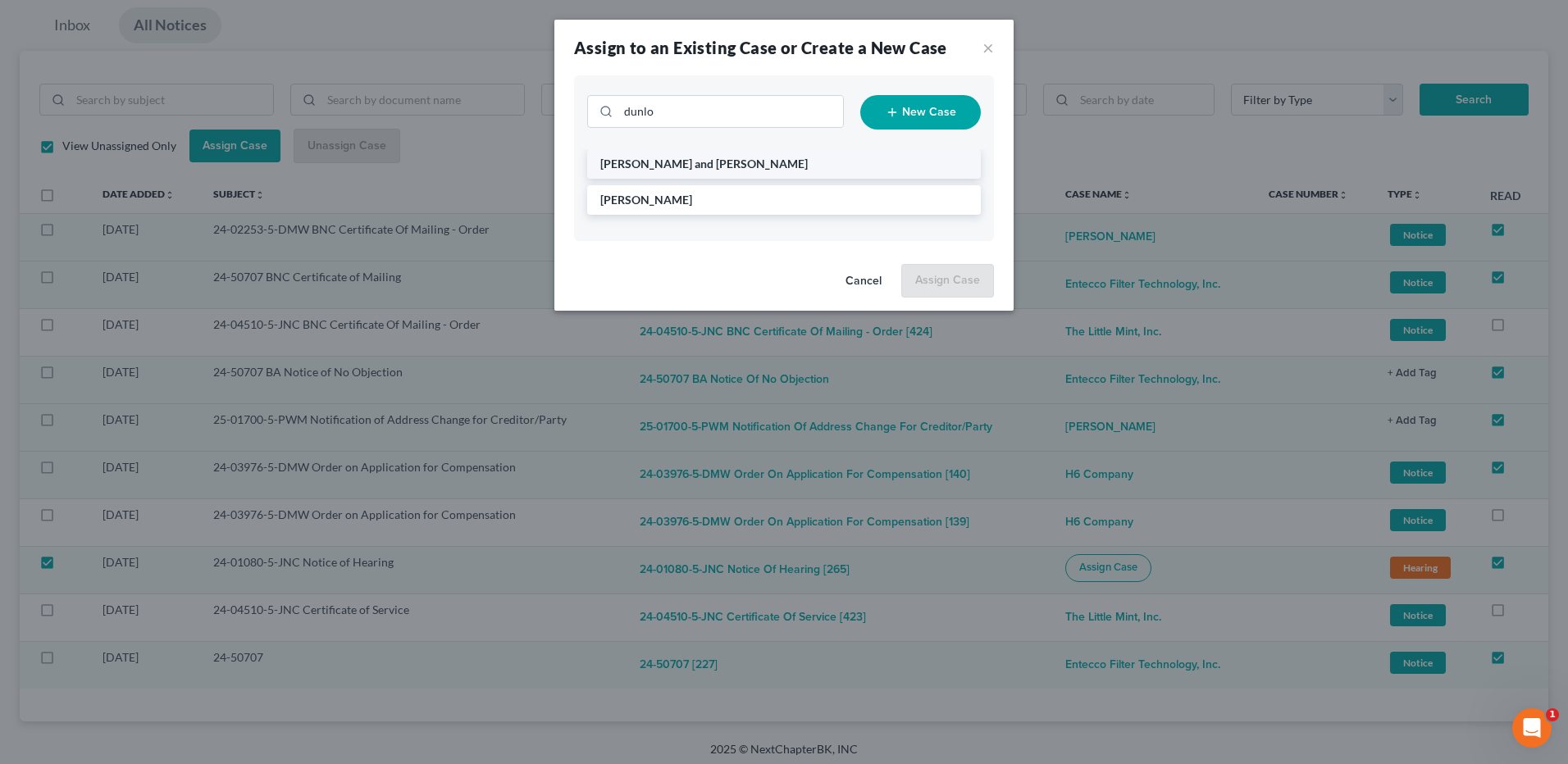
click at [689, 157] on span "[PERSON_NAME] and [PERSON_NAME]" at bounding box center [704, 164] width 208 height 14
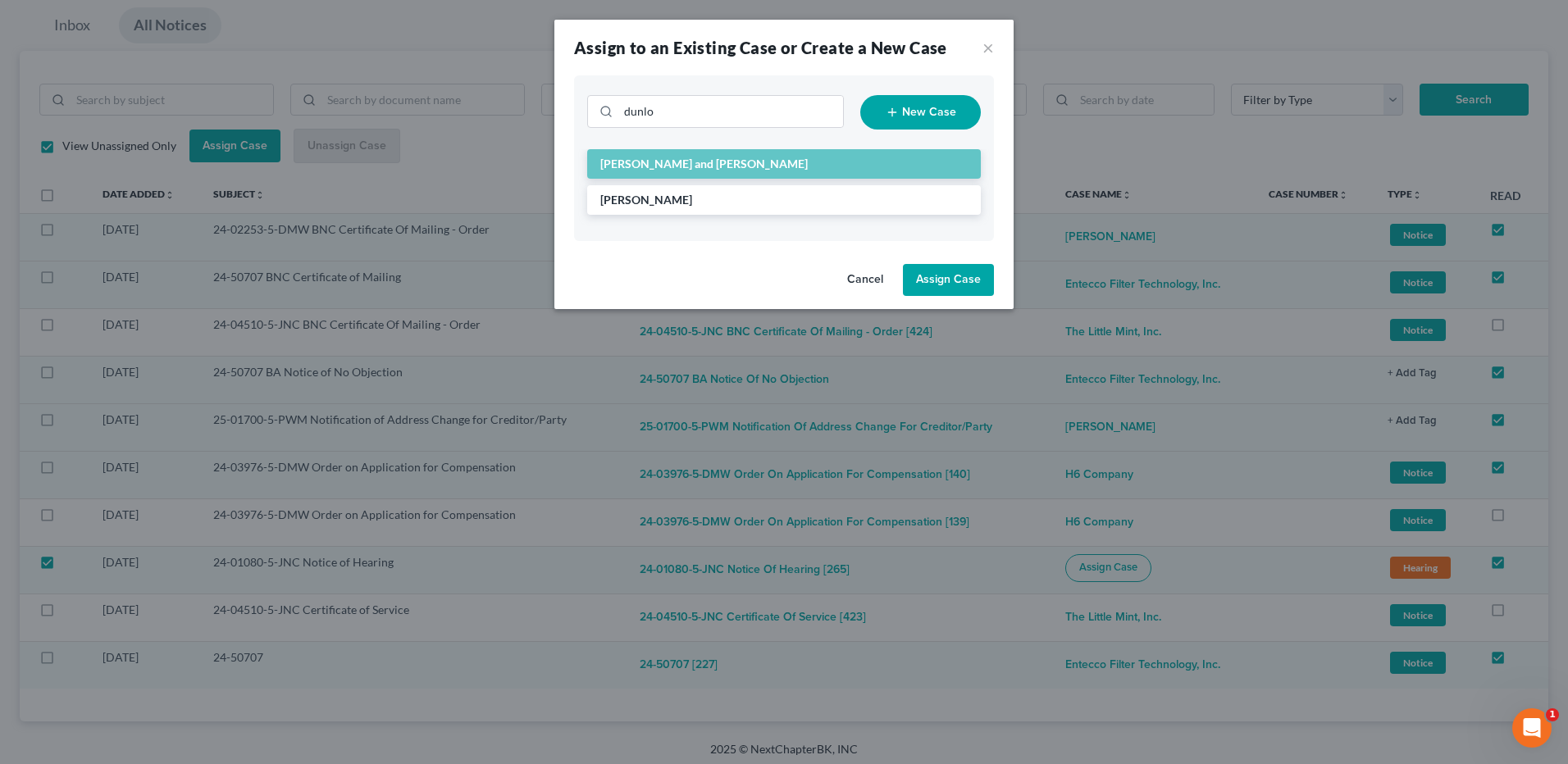
drag, startPoint x: 954, startPoint y: 274, endPoint x: 892, endPoint y: 299, distance: 66.9
click at [954, 275] on button "Assign Case" at bounding box center [948, 280] width 91 height 32
checkbox input "false"
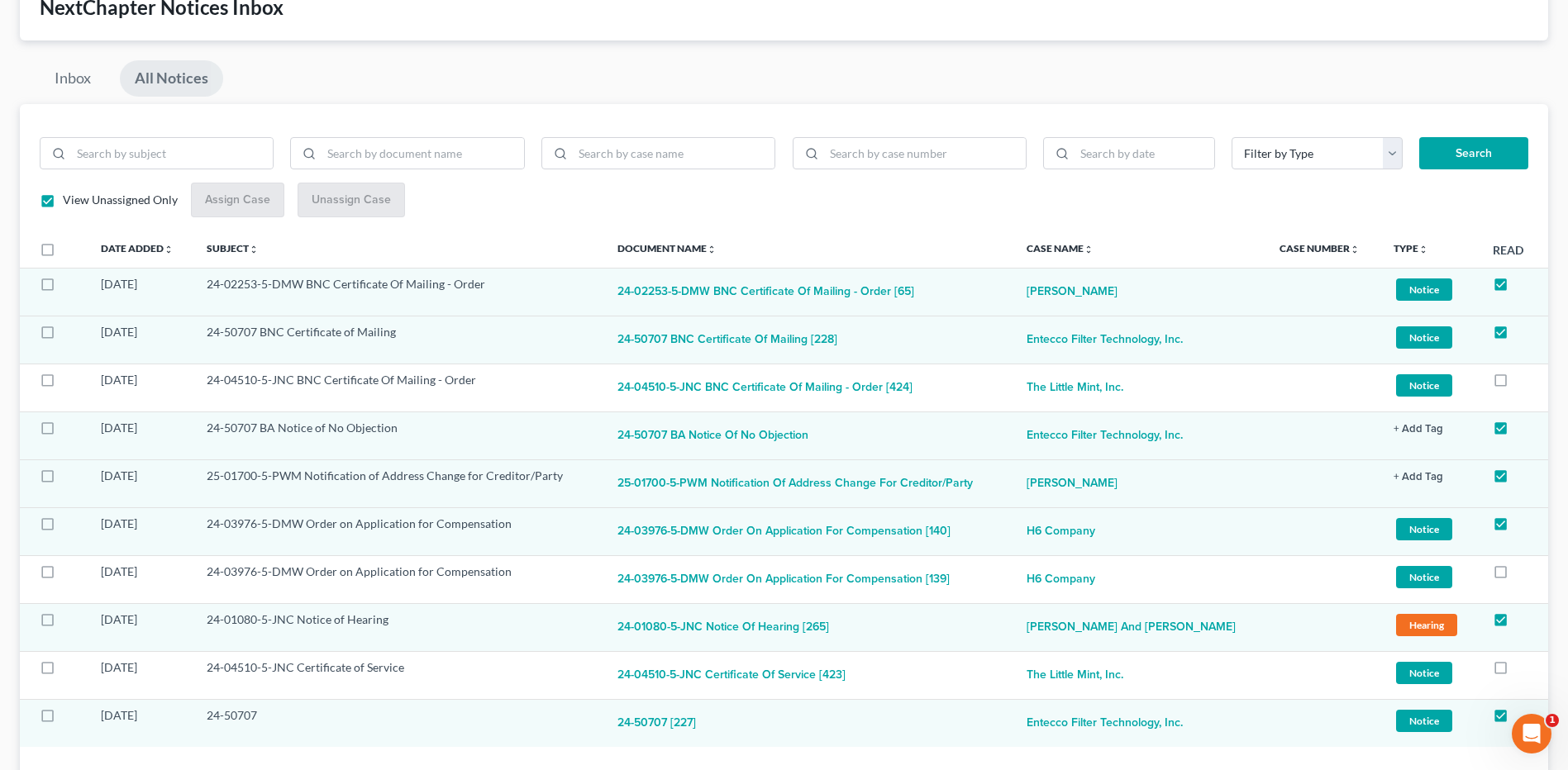
scroll to position [83, 0]
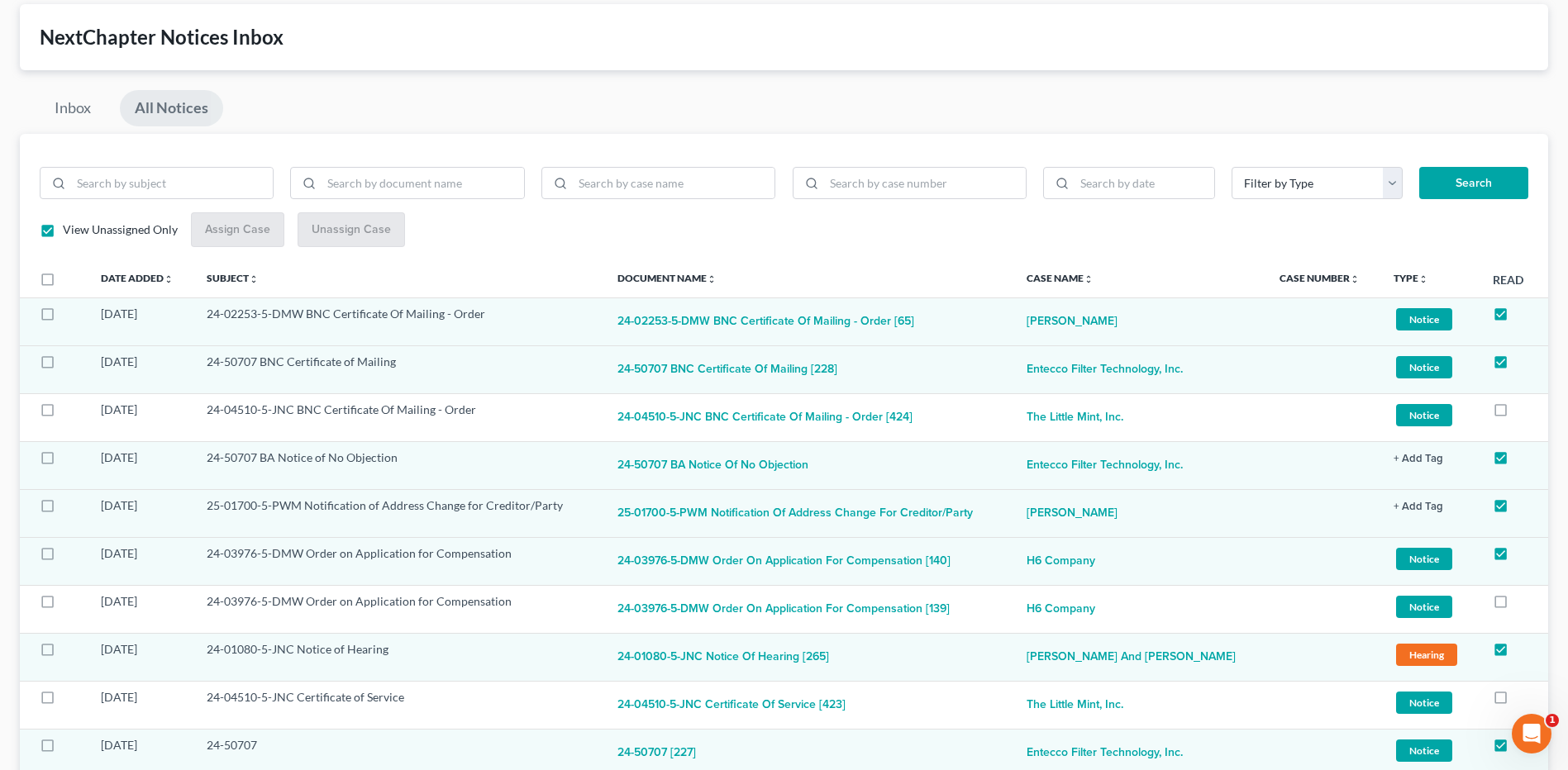
click at [196, 118] on link "All Notices" at bounding box center [171, 108] width 104 height 37
checkbox input "false"
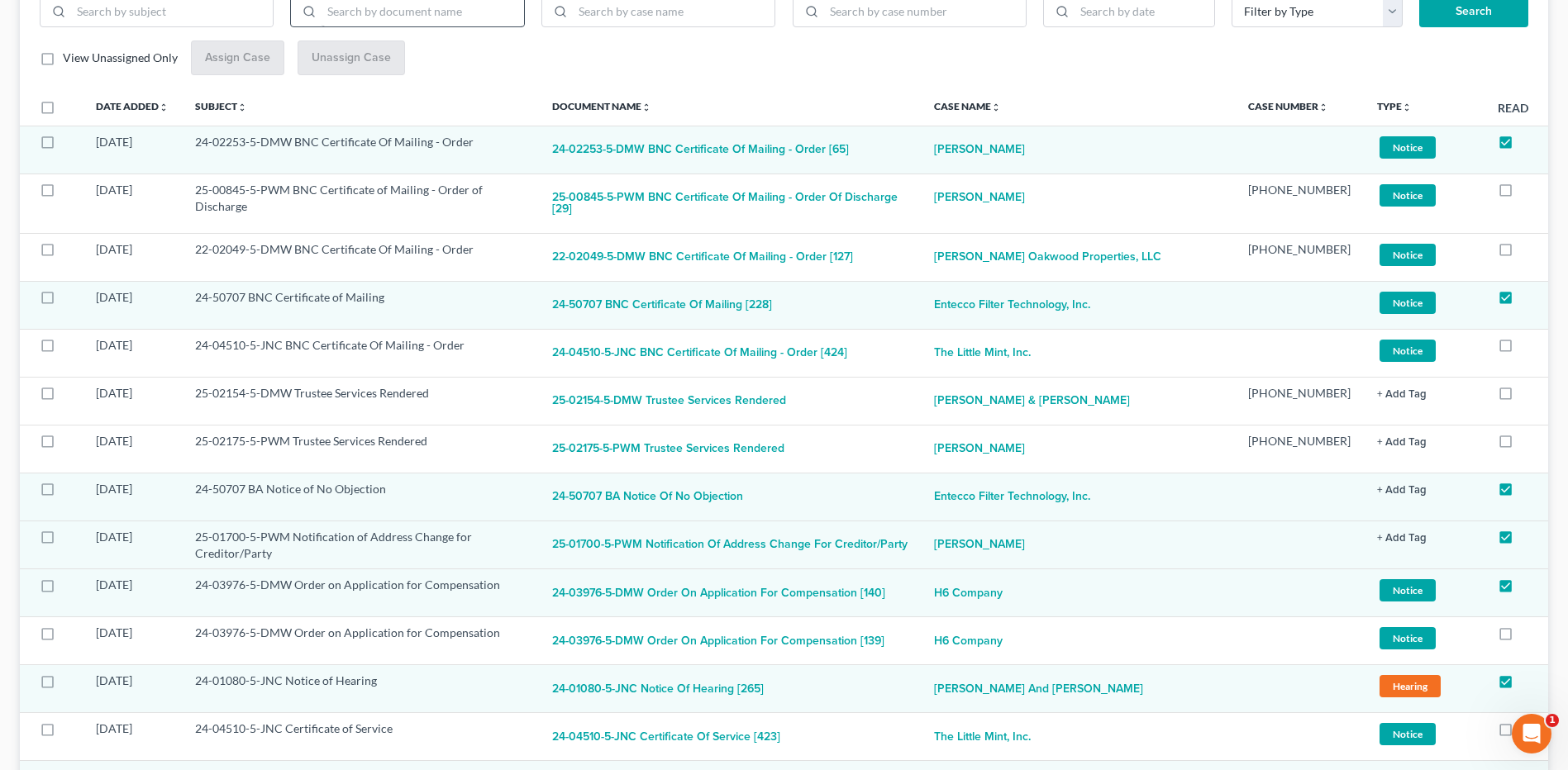
scroll to position [248, 0]
